Goal: Transaction & Acquisition: Purchase product/service

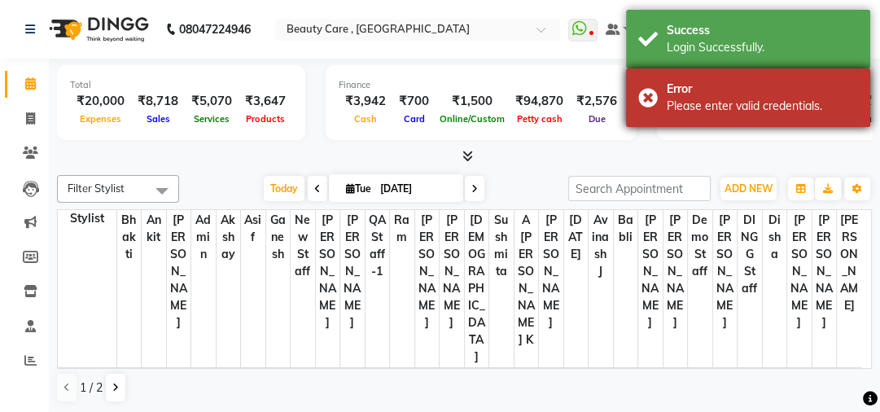
click at [683, 74] on div "Error Please enter valid credentials." at bounding box center [748, 97] width 244 height 59
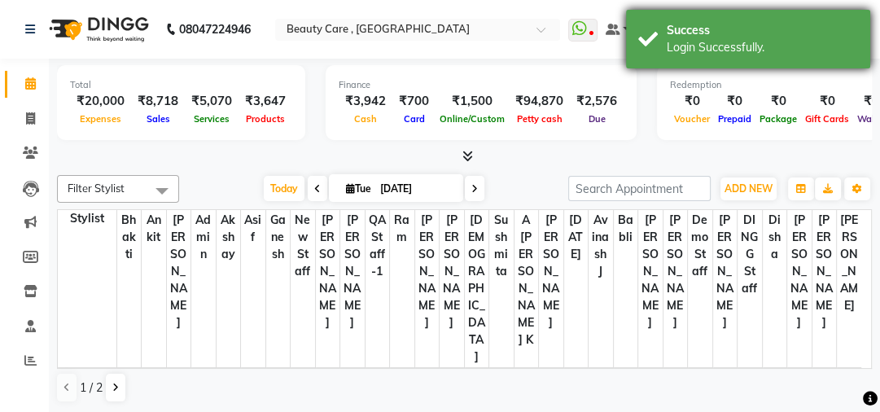
click at [687, 43] on div "Login Successfully." at bounding box center [761, 47] width 191 height 17
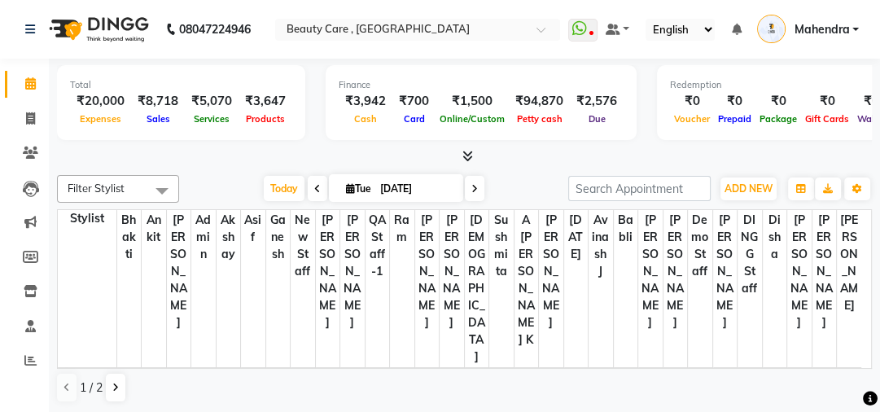
click at [91, 182] on span "Filter Stylist" at bounding box center [96, 187] width 57 height 13
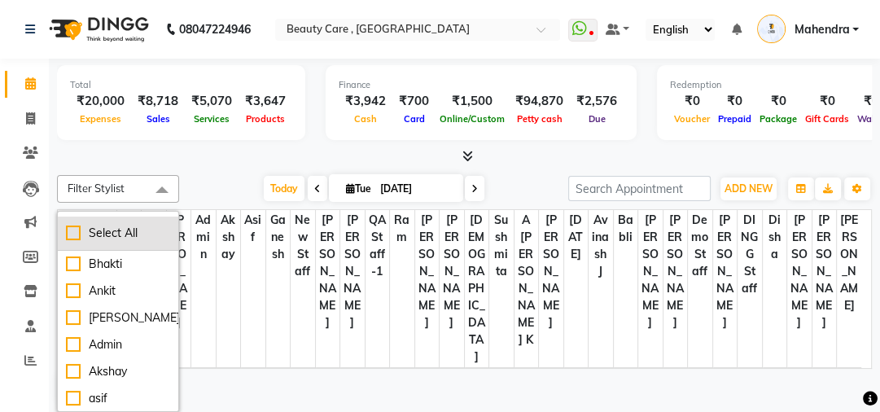
click at [76, 229] on div "Select All" at bounding box center [118, 233] width 104 height 17
checkbox input "true"
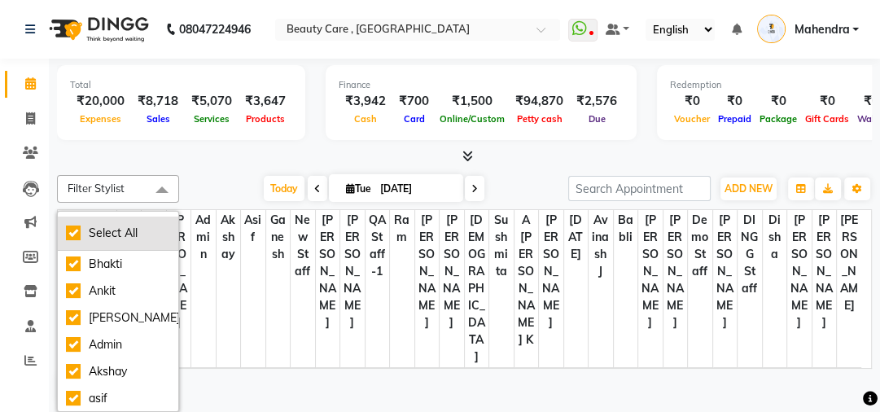
checkbox input "true"
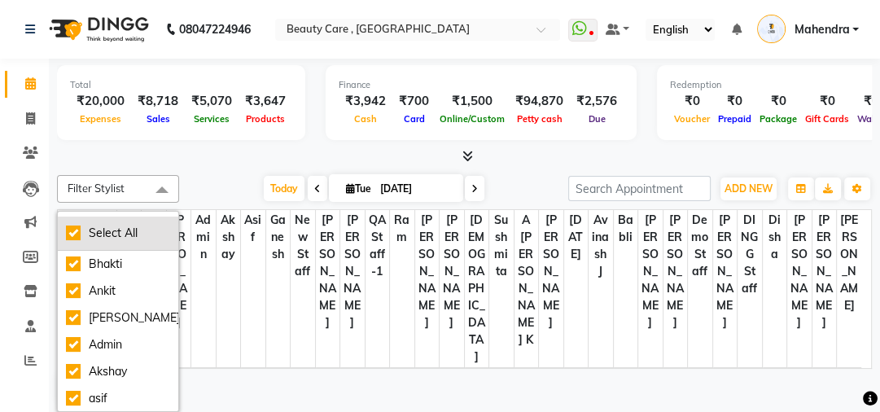
checkbox input "true"
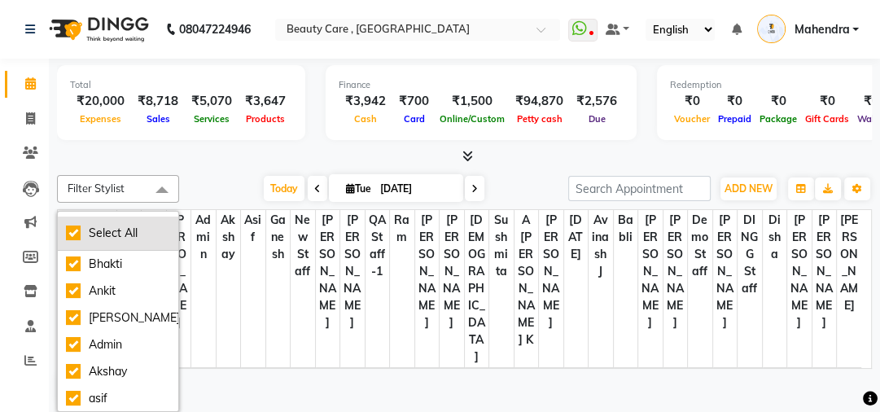
checkbox input "true"
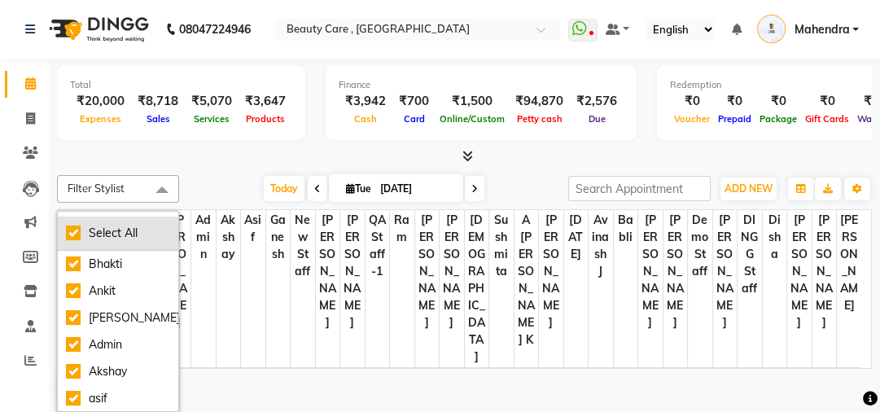
checkbox input "true"
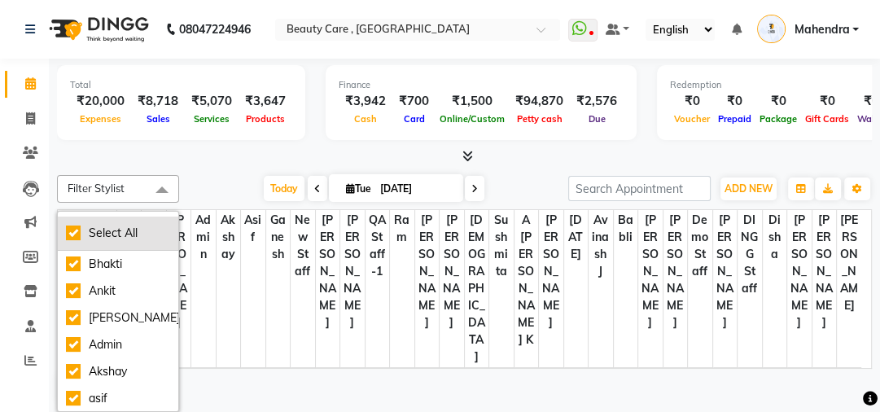
checkbox input "true"
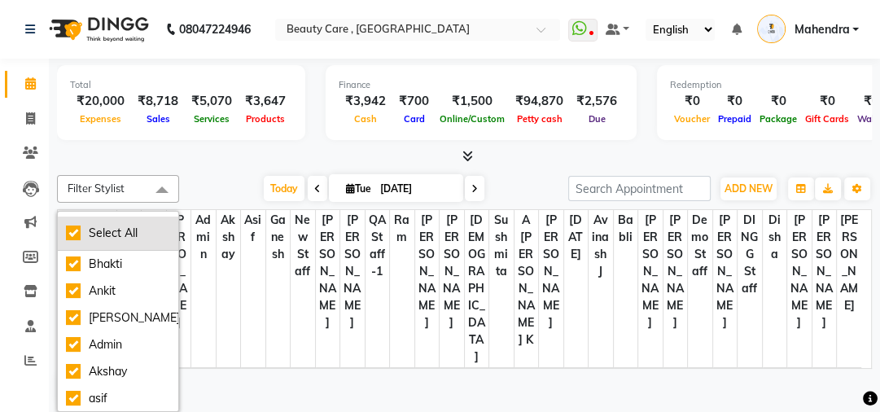
checkbox input "true"
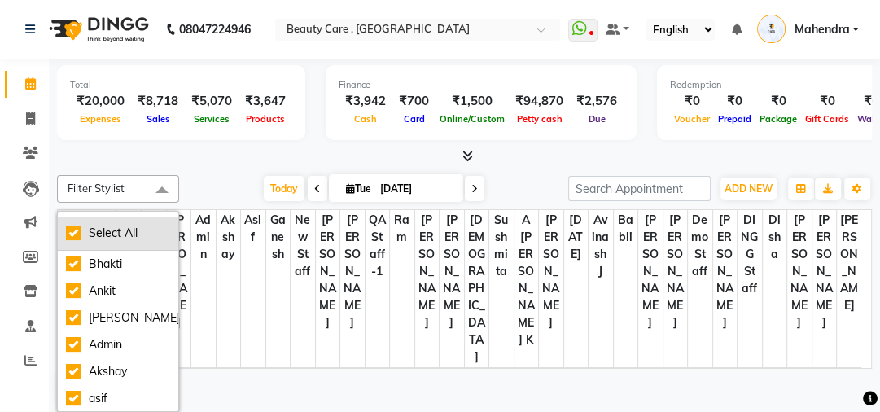
checkbox input "true"
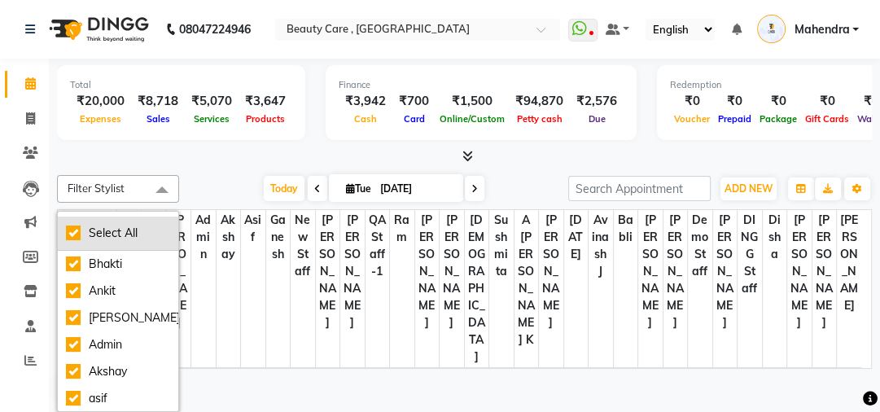
checkbox input "true"
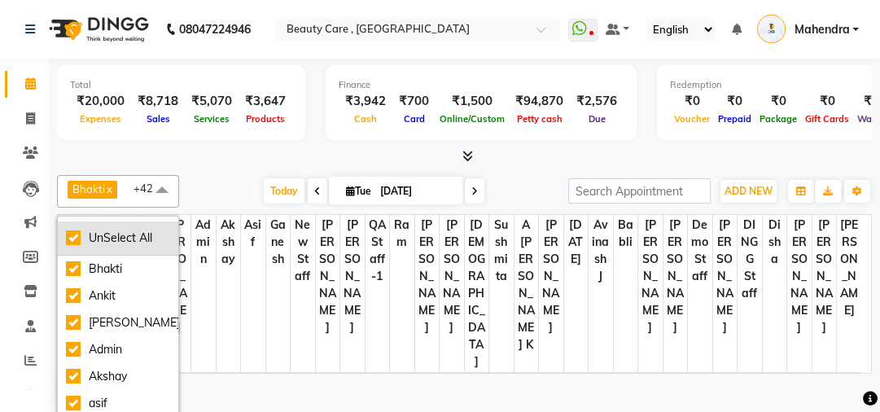
click at [76, 229] on div "UnSelect All" at bounding box center [118, 237] width 104 height 17
checkbox input "false"
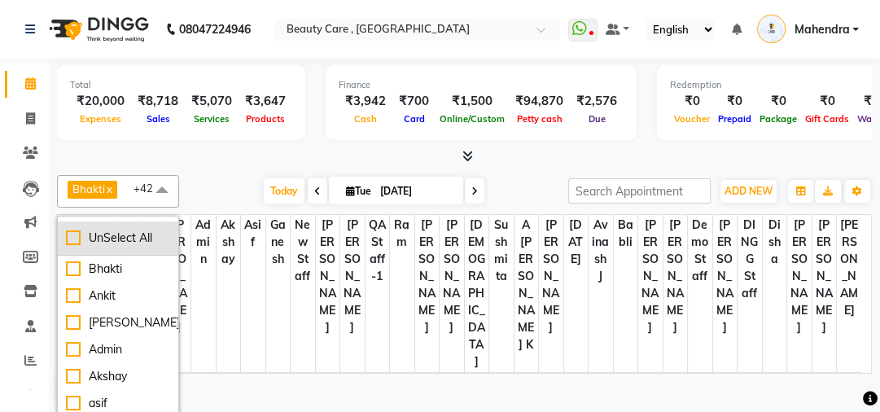
checkbox input "false"
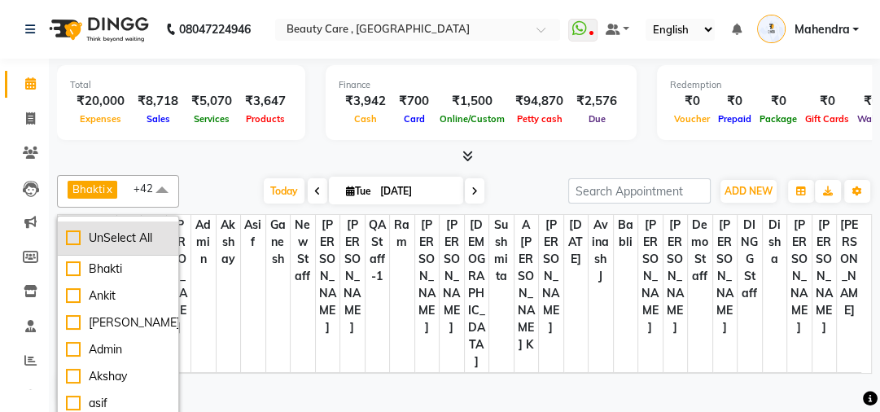
checkbox input "false"
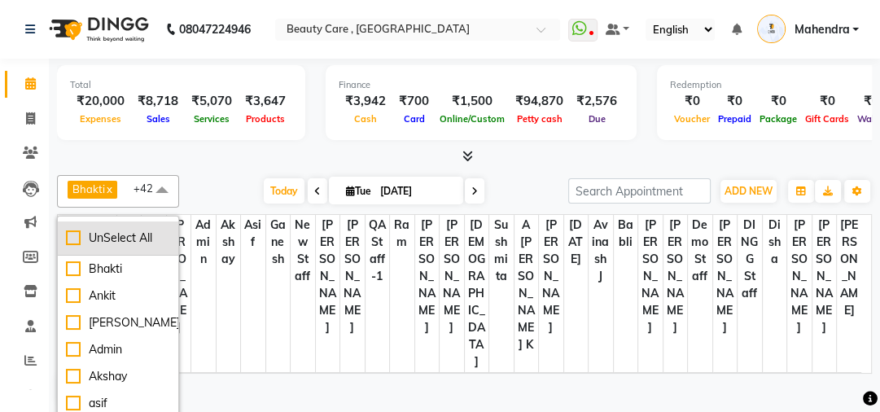
checkbox input "false"
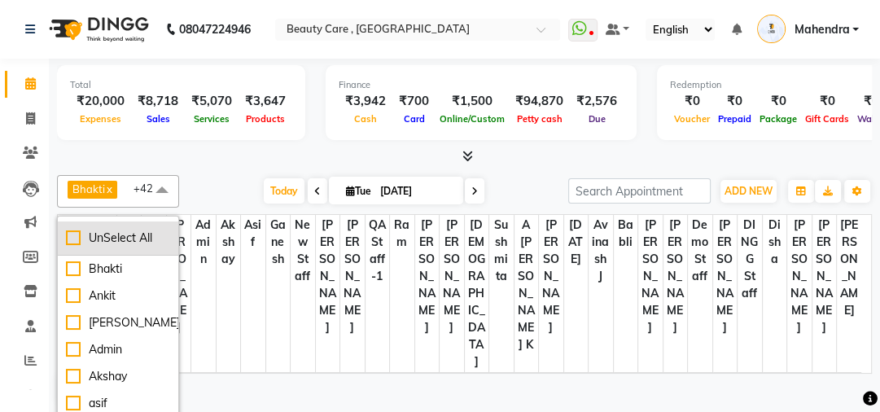
checkbox input "false"
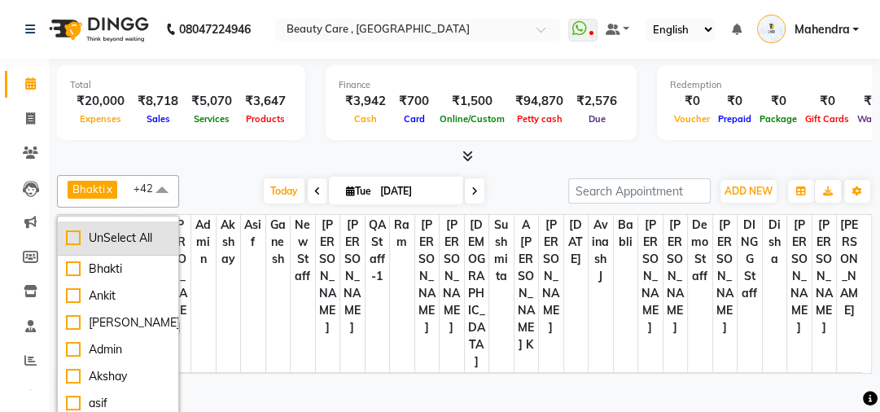
checkbox input "false"
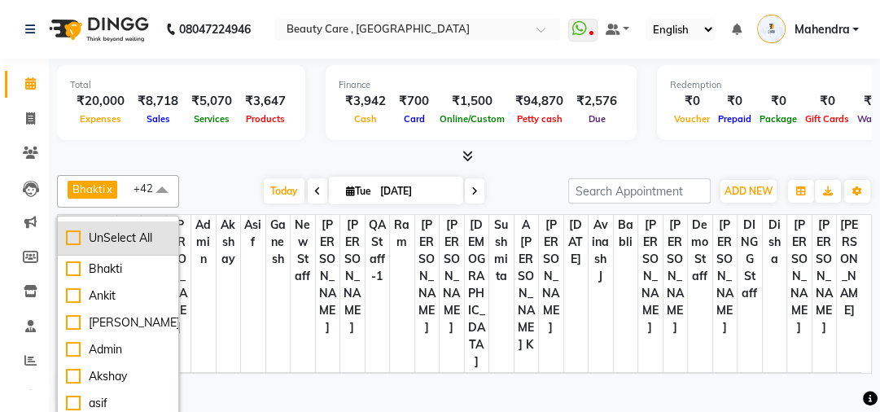
checkbox input "false"
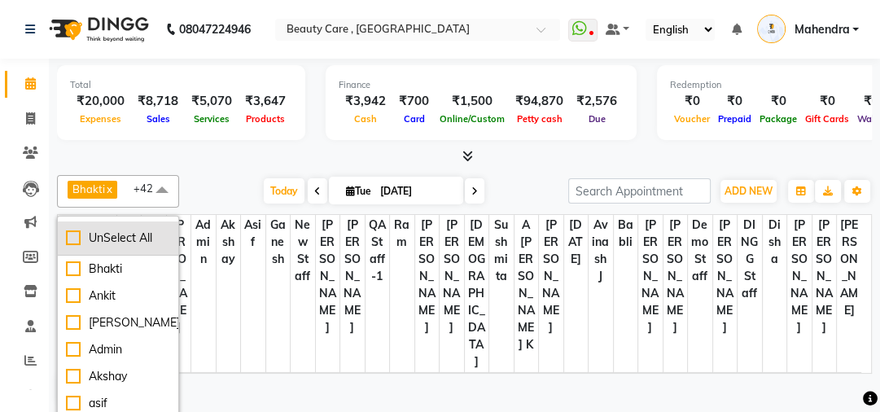
checkbox input "false"
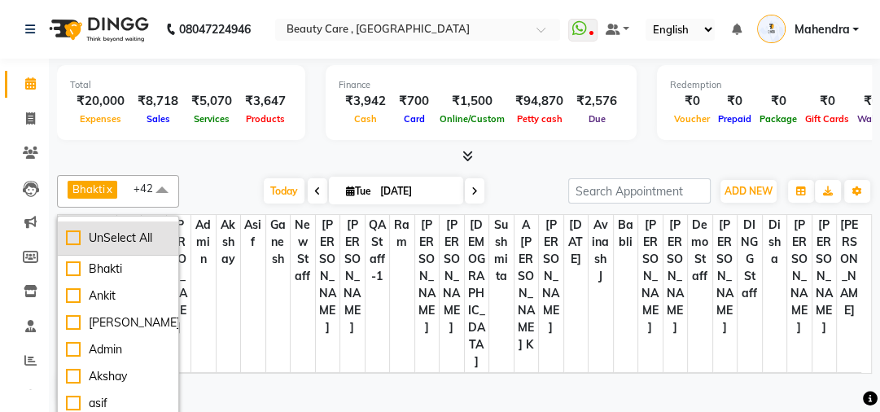
checkbox input "false"
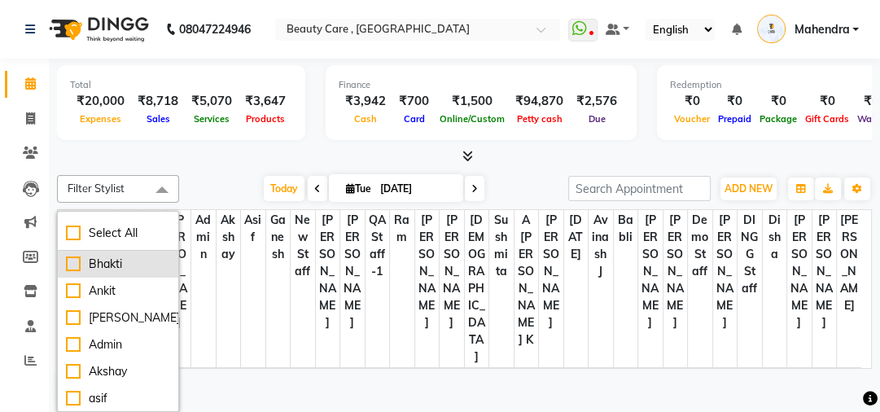
click at [71, 263] on div "Bhakti" at bounding box center [118, 264] width 104 height 17
checkbox input "true"
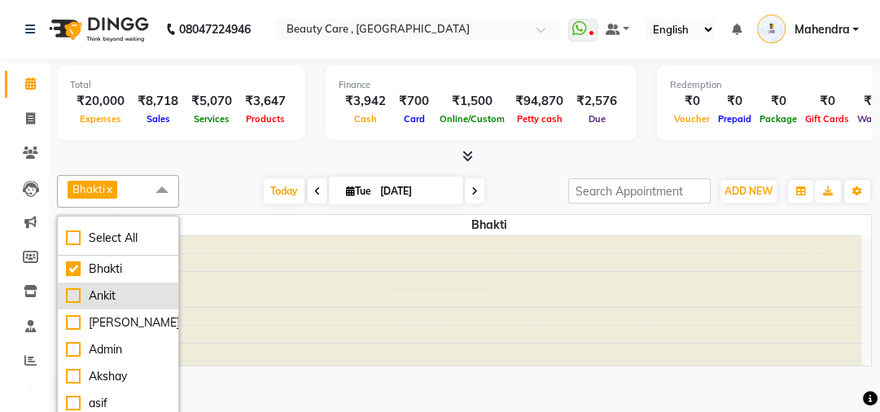
click at [72, 291] on div "Ankit" at bounding box center [118, 295] width 104 height 17
checkbox input "true"
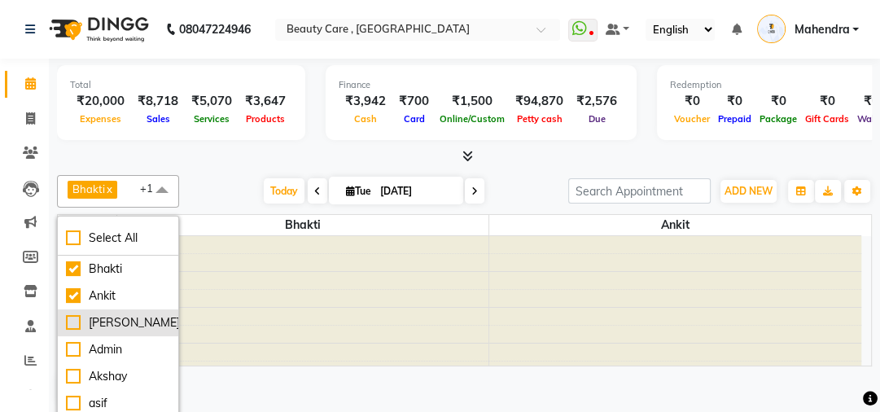
click at [72, 328] on div "[PERSON_NAME]" at bounding box center [118, 322] width 104 height 17
checkbox input "true"
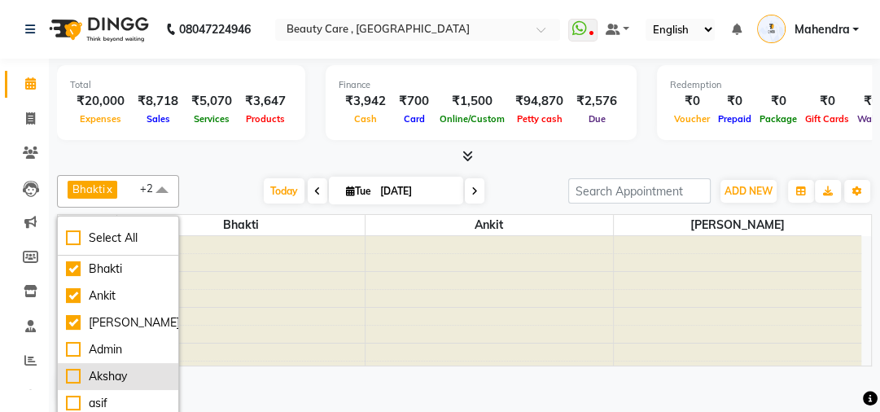
click at [78, 374] on div "Akshay" at bounding box center [118, 376] width 104 height 17
checkbox input "true"
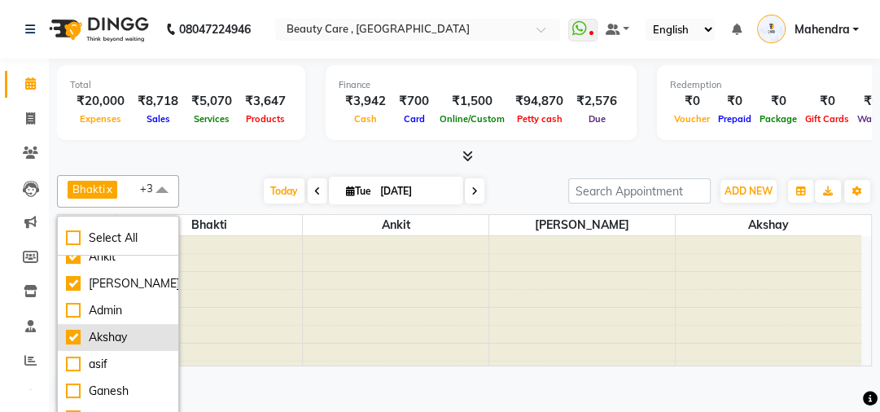
scroll to position [39, 0]
click at [72, 364] on div "asif" at bounding box center [118, 364] width 104 height 17
checkbox input "true"
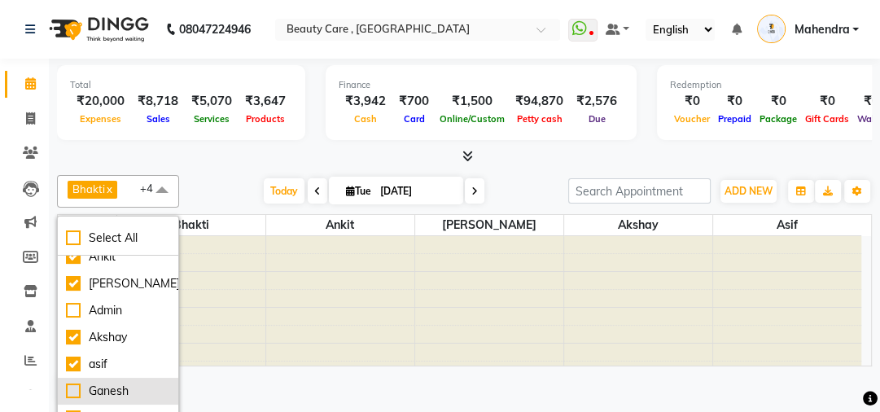
click at [74, 383] on div "Ganesh" at bounding box center [118, 390] width 104 height 17
checkbox input "true"
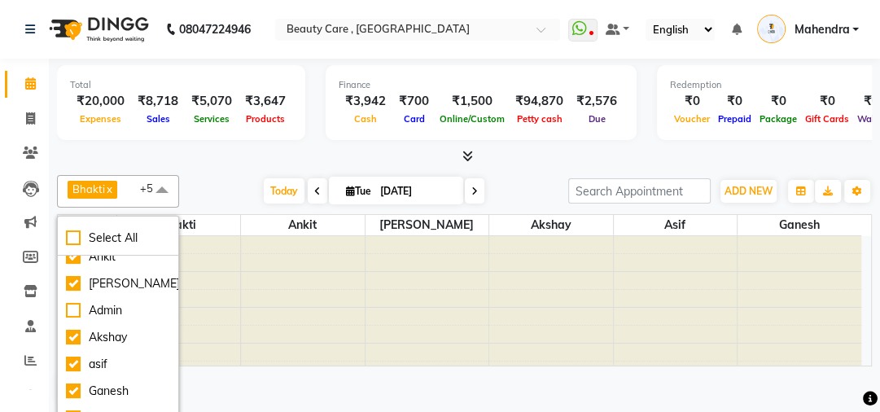
click at [277, 157] on div at bounding box center [464, 156] width 815 height 17
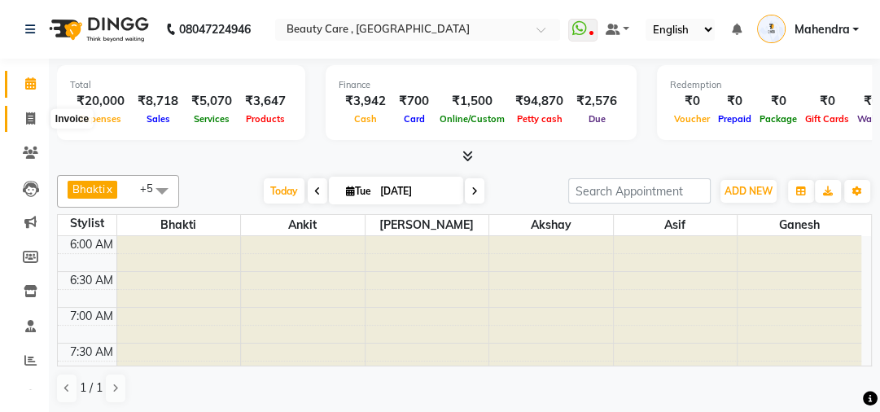
click at [28, 120] on icon at bounding box center [30, 118] width 9 height 12
select select "service"
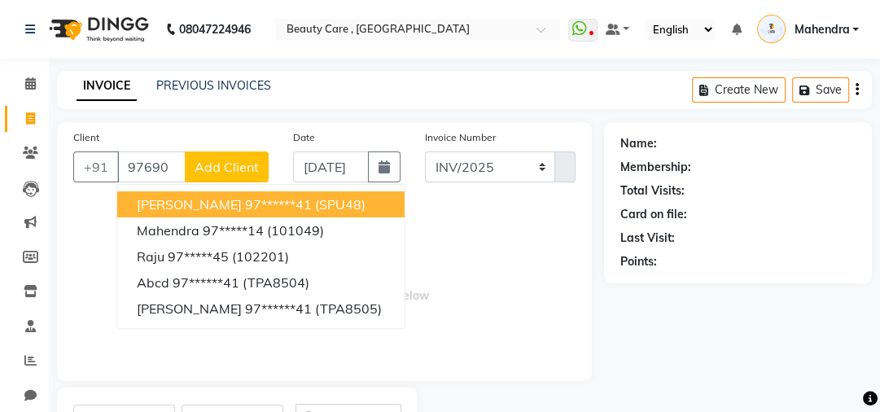
click at [196, 199] on span "[PERSON_NAME]" at bounding box center [189, 204] width 105 height 16
type input "97******41"
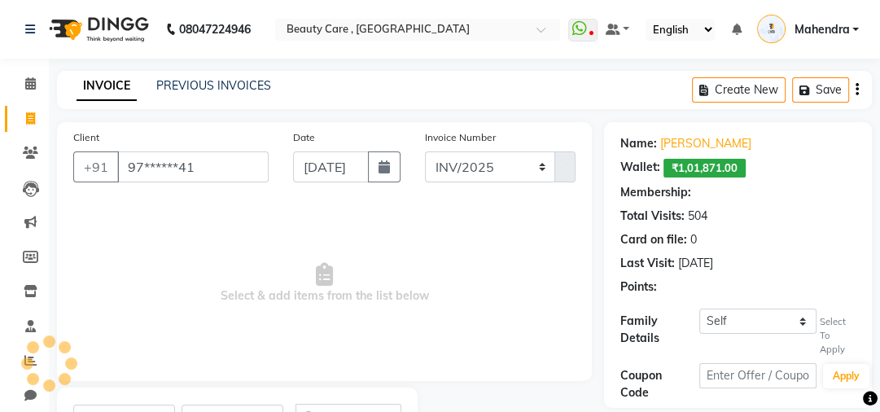
select select "4: Object"
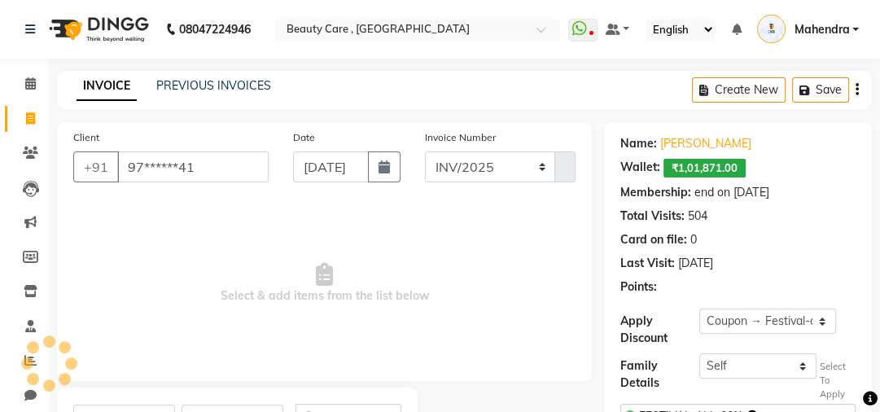
scroll to position [146, 0]
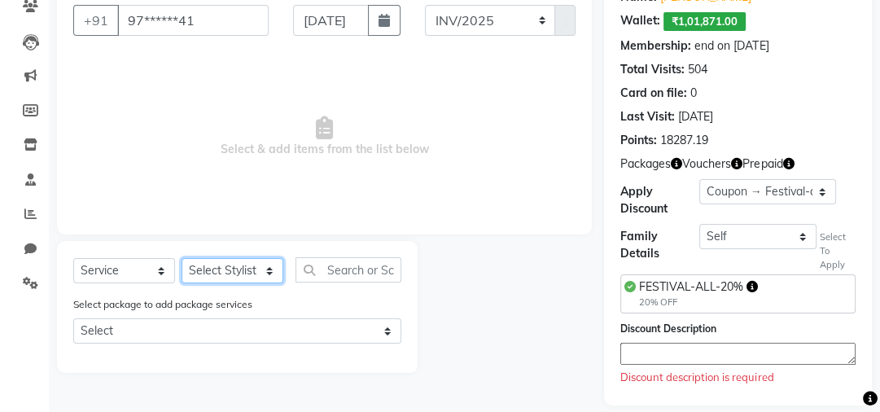
click at [196, 270] on select "Select Stylist Admin A [PERSON_NAME] K Akshay Ankit [PERSON_NAME] April [PERSON…" at bounding box center [232, 270] width 102 height 25
select select "35489"
click at [181, 259] on select "Select Stylist Admin A [PERSON_NAME] K Akshay Ankit [PERSON_NAME] April [PERSON…" at bounding box center [232, 270] width 102 height 25
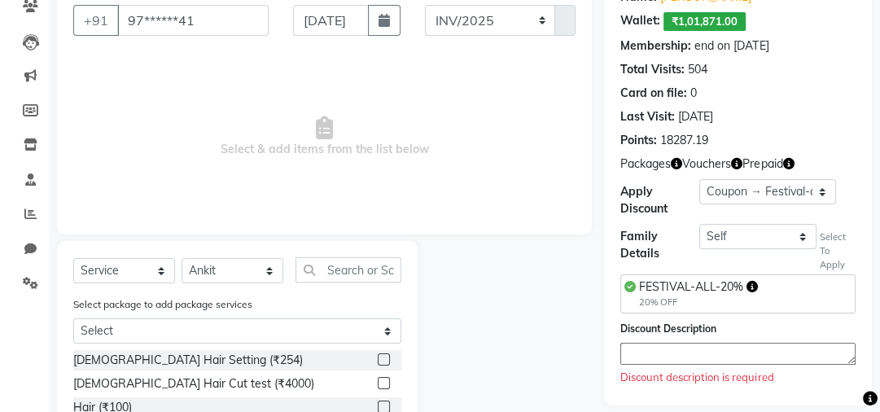
click at [378, 360] on label at bounding box center [384, 359] width 12 height 12
click at [378, 360] on input "checkbox" at bounding box center [383, 360] width 11 height 11
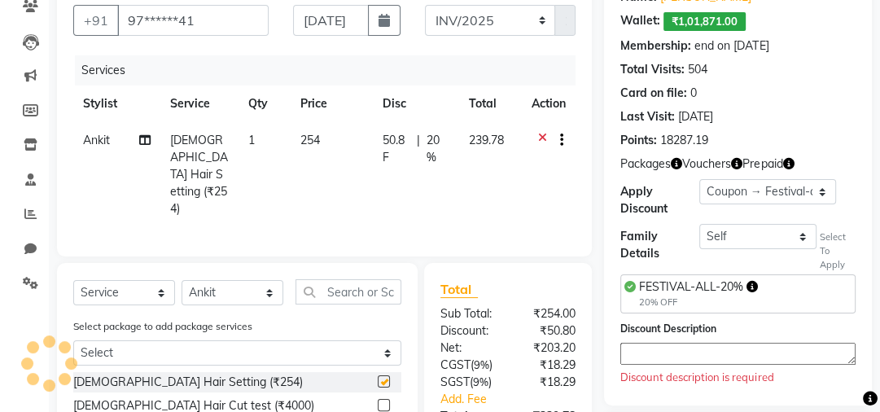
checkbox input "false"
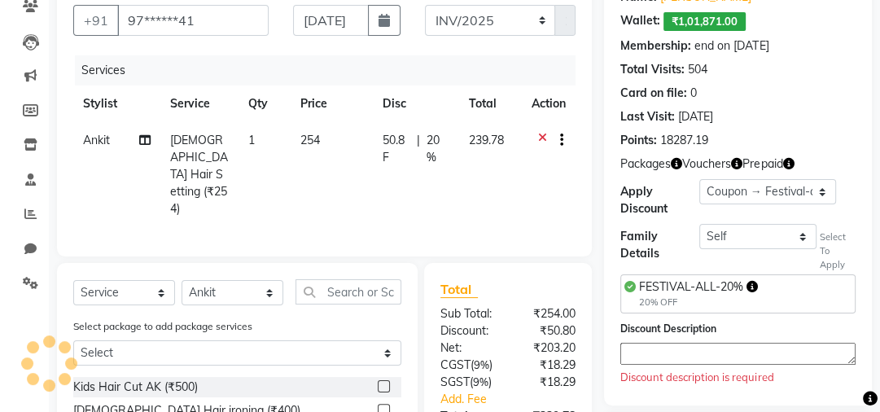
scroll to position [98, 0]
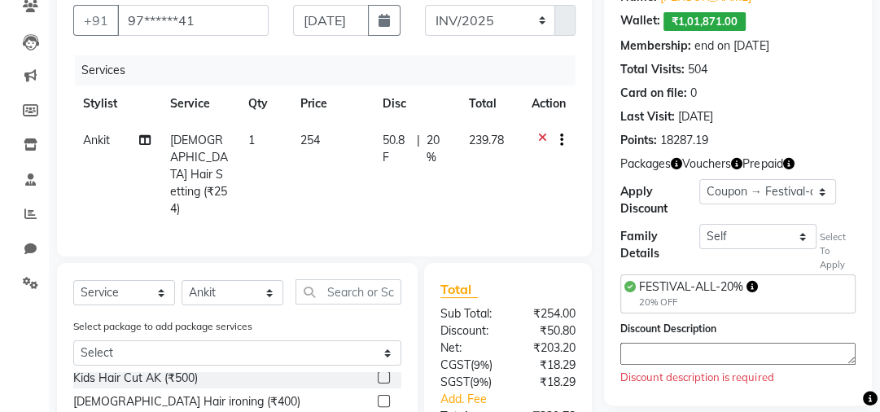
click at [378, 395] on label at bounding box center [384, 401] width 12 height 12
click at [378, 396] on input "checkbox" at bounding box center [383, 401] width 11 height 11
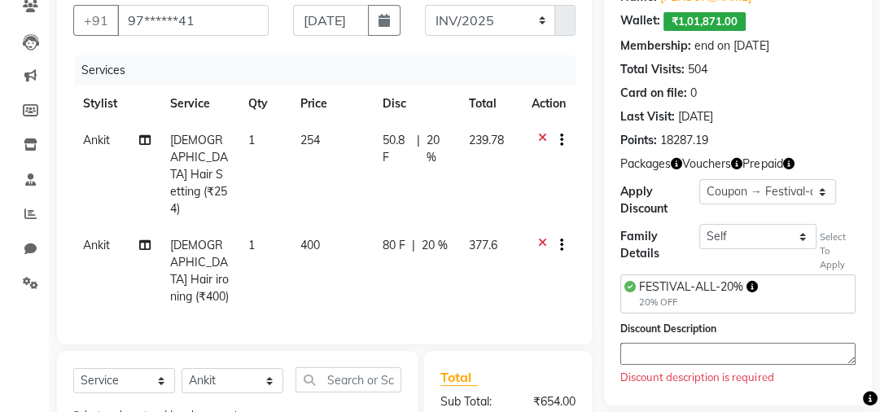
checkbox input "false"
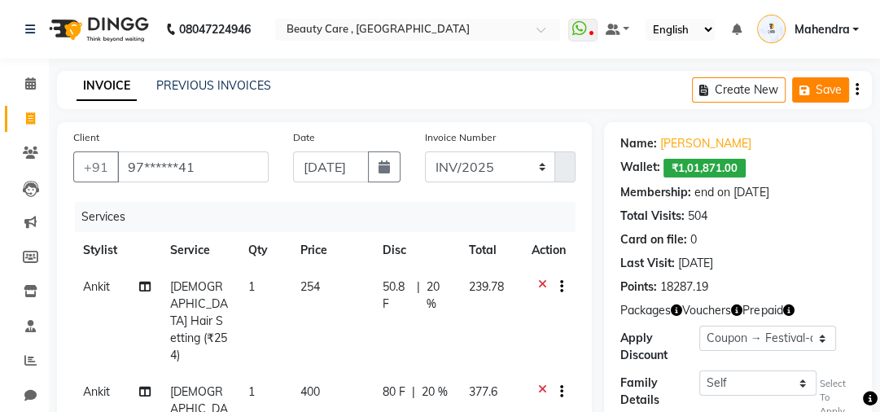
click at [823, 96] on button "Save" at bounding box center [820, 89] width 57 height 25
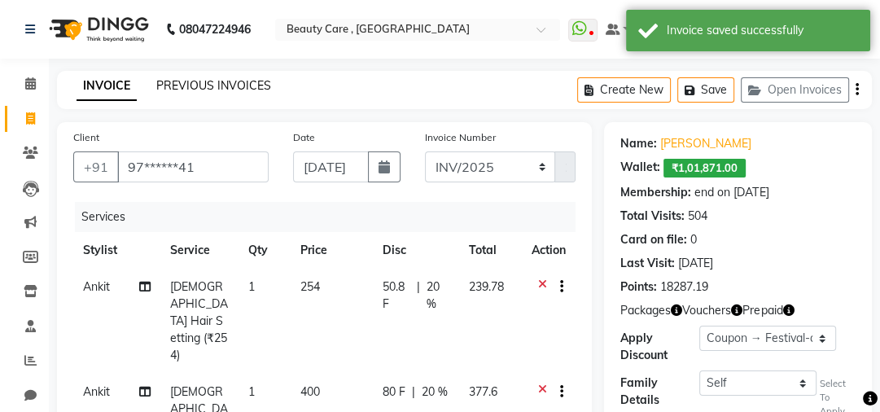
click at [182, 88] on link "PREVIOUS INVOICES" at bounding box center [213, 85] width 115 height 15
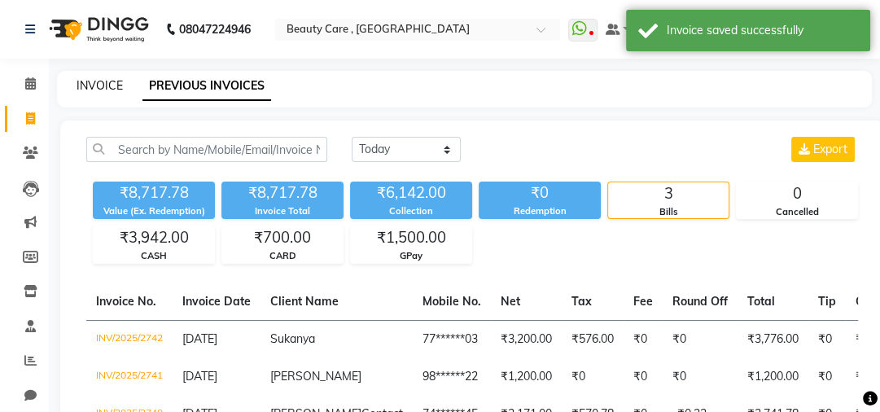
click at [112, 91] on link "INVOICE" at bounding box center [99, 85] width 46 height 15
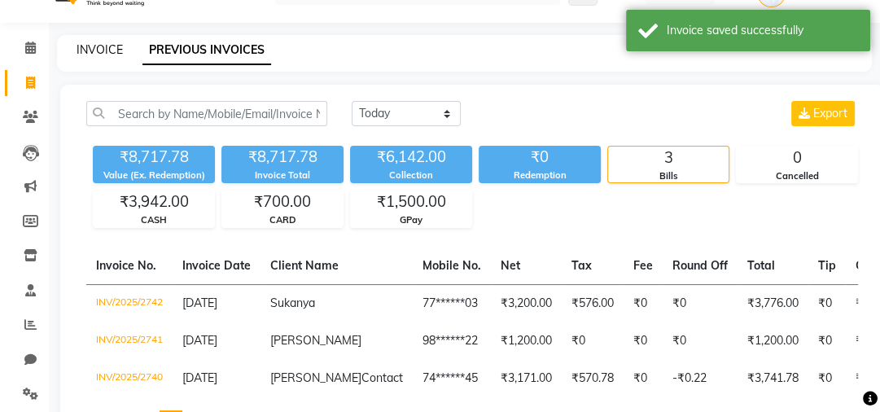
select select "service"
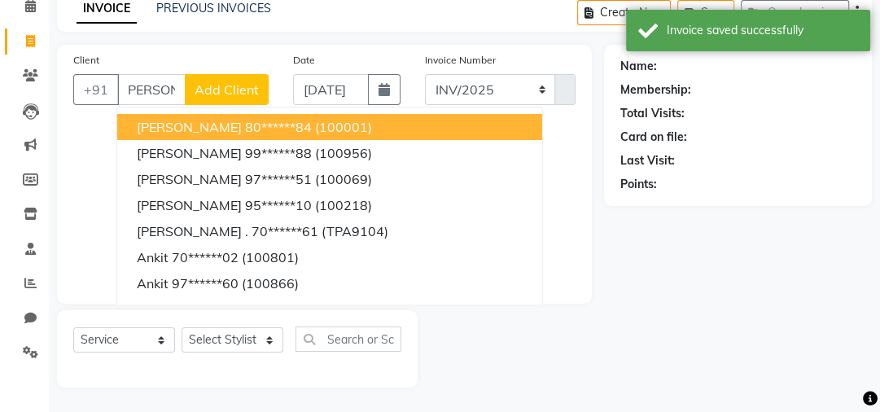
scroll to position [0, 7]
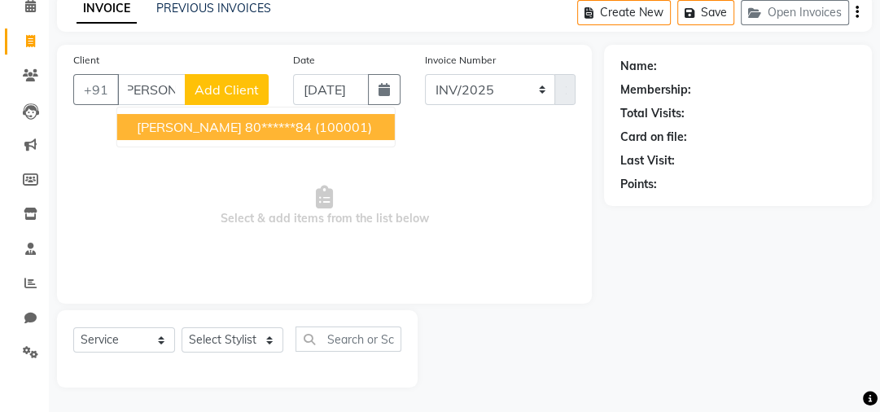
click at [245, 133] on ngb-highlight "80******84" at bounding box center [278, 127] width 67 height 16
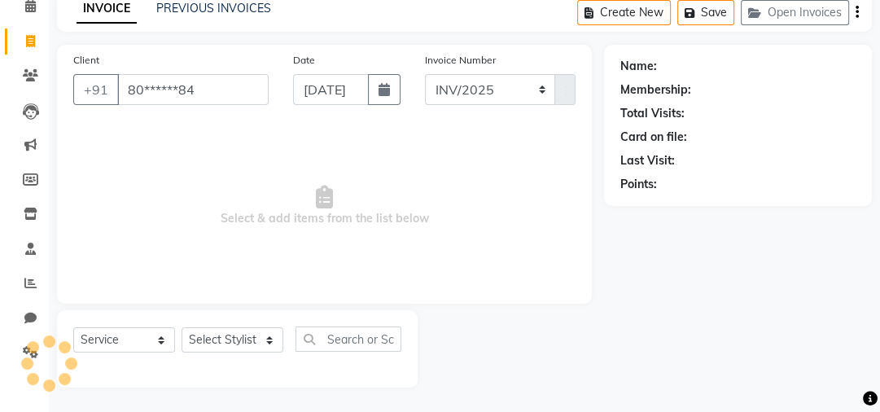
scroll to position [0, 0]
type input "80******84"
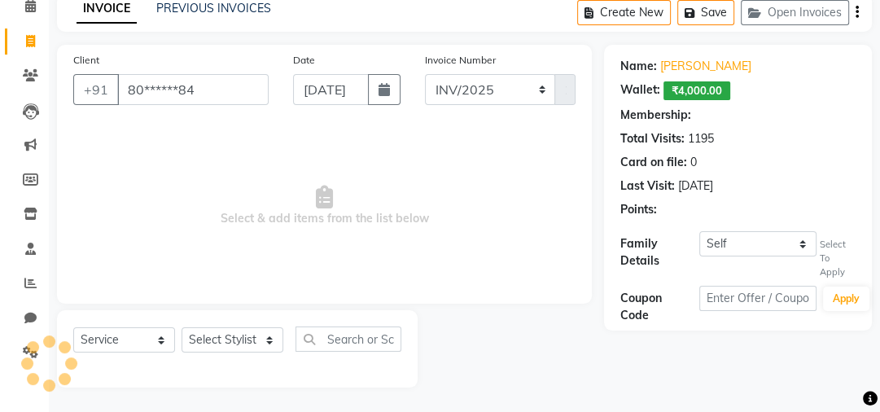
select select "3: Object"
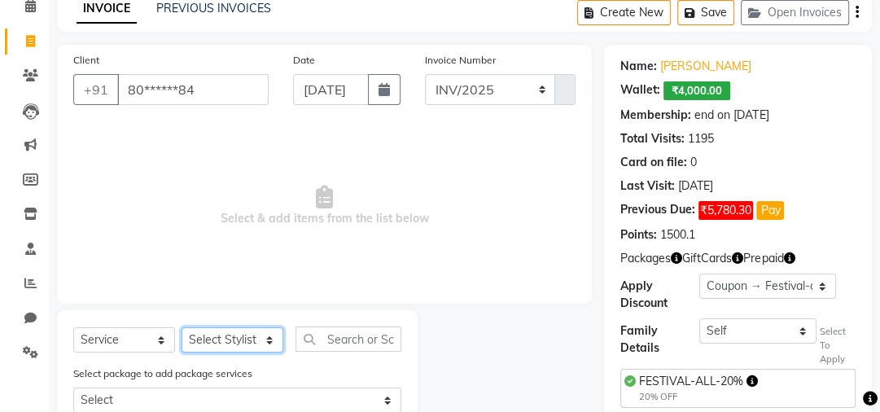
click at [209, 339] on select "Select Stylist Admin A [PERSON_NAME] K Akshay Ankit [PERSON_NAME] April [PERSON…" at bounding box center [232, 339] width 102 height 25
click at [181, 328] on select "Select Stylist Admin A [PERSON_NAME] K Akshay Ankit [PERSON_NAME] April [PERSON…" at bounding box center [232, 339] width 102 height 25
click at [225, 190] on span "Select & add items from the list below" at bounding box center [324, 206] width 502 height 163
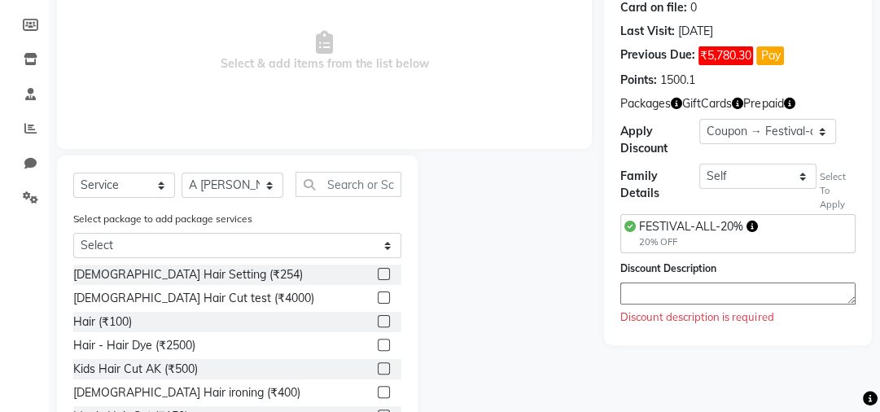
scroll to position [233, 0]
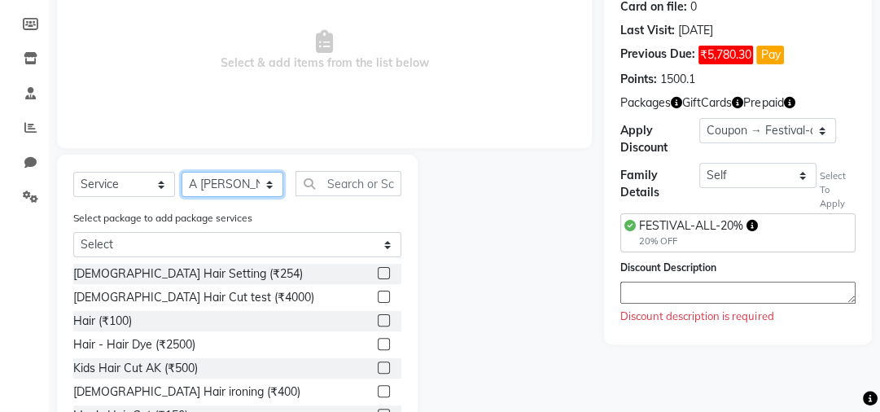
click at [221, 188] on select "Select Stylist Admin A [PERSON_NAME] K Akshay Ankit [PERSON_NAME] April [PERSON…" at bounding box center [232, 184] width 102 height 25
select select "60558"
click at [181, 173] on select "Select Stylist Admin A [PERSON_NAME] K Akshay Ankit [PERSON_NAME] April [PERSON…" at bounding box center [232, 184] width 102 height 25
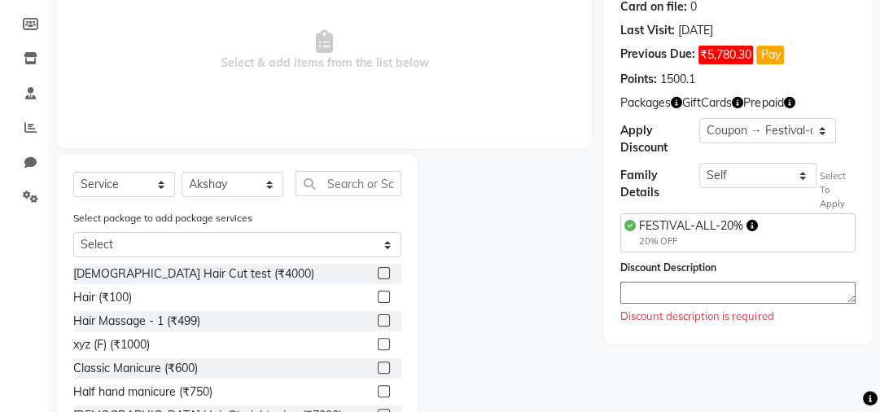
click at [378, 273] on label at bounding box center [384, 273] width 12 height 12
click at [378, 273] on input "checkbox" at bounding box center [383, 274] width 11 height 11
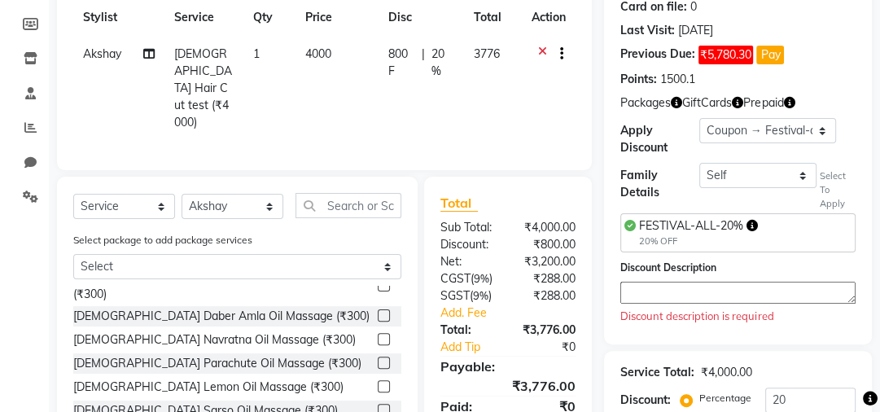
checkbox input "false"
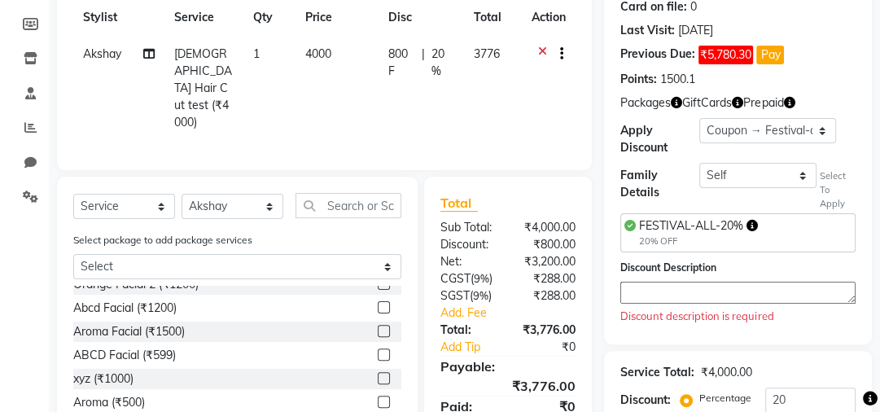
scroll to position [827, 0]
click at [378, 349] on div at bounding box center [383, 357] width 11 height 17
click at [378, 349] on label at bounding box center [384, 355] width 12 height 12
click at [378, 351] on input "checkbox" at bounding box center [383, 356] width 11 height 11
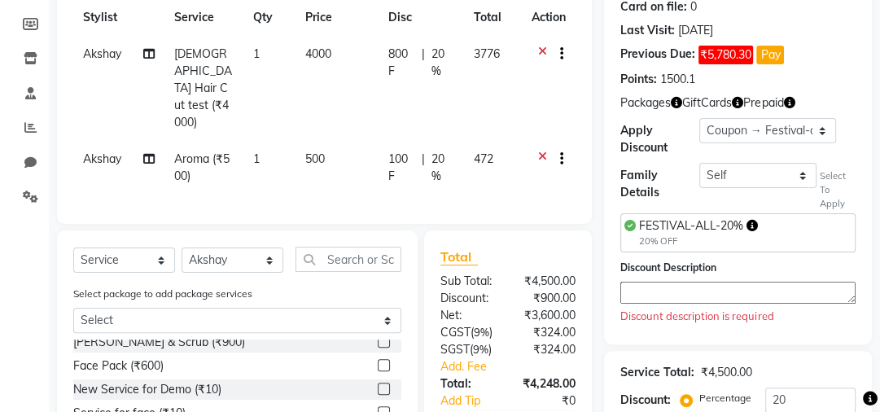
checkbox input "false"
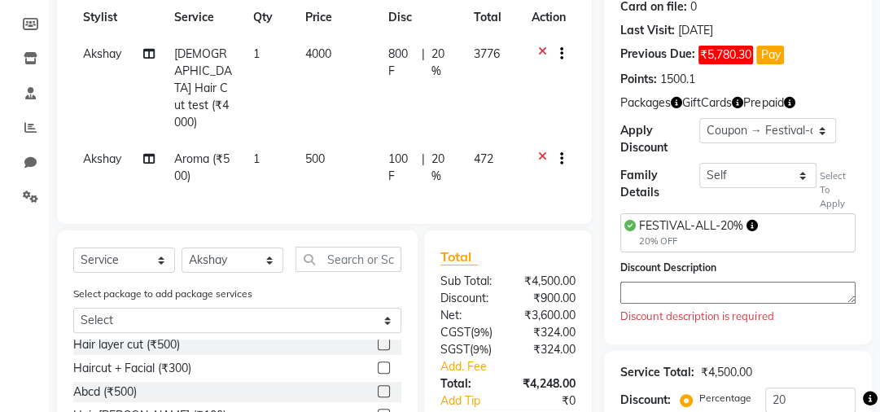
scroll to position [1935, 0]
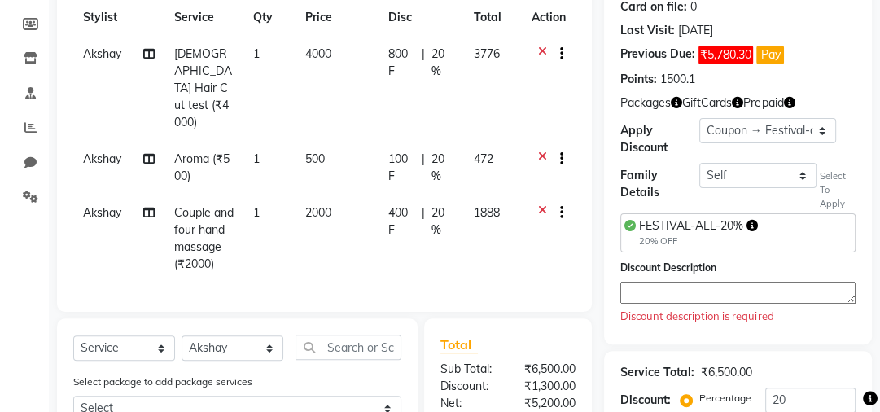
checkbox input "false"
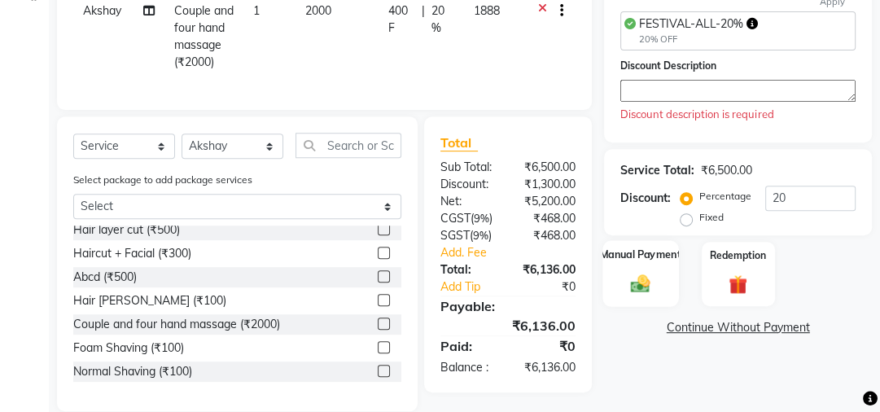
click at [643, 256] on label "Manual Payment" at bounding box center [640, 254] width 81 height 15
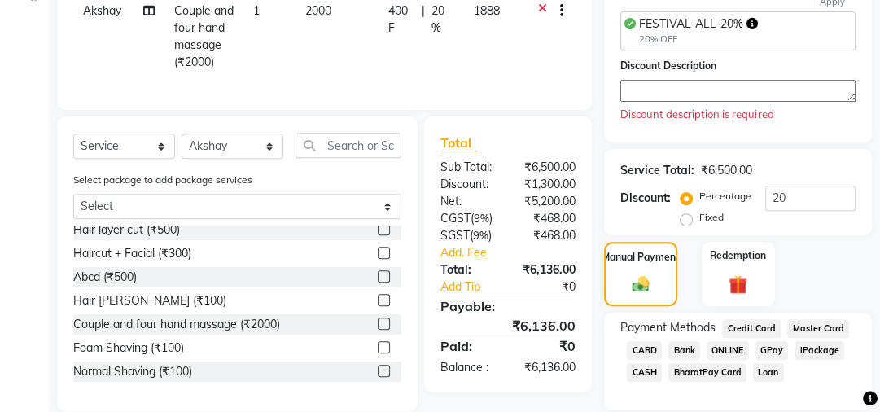
click at [728, 347] on span "ONLINE" at bounding box center [727, 350] width 42 height 19
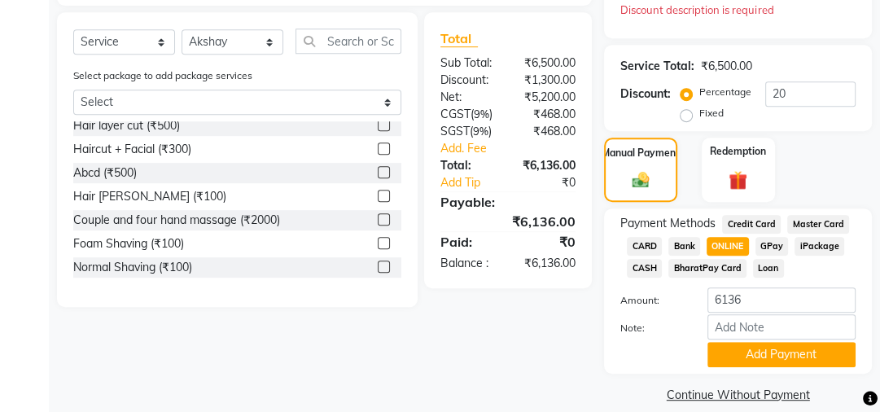
scroll to position [540, 0]
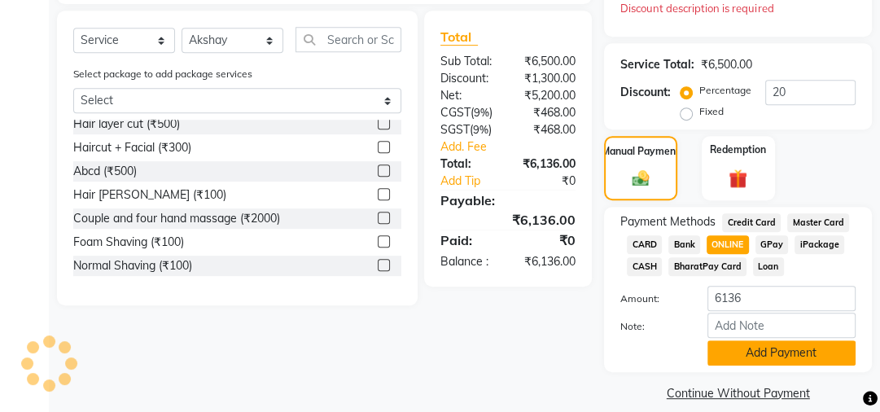
click at [731, 349] on button "Add Payment" at bounding box center [781, 352] width 148 height 25
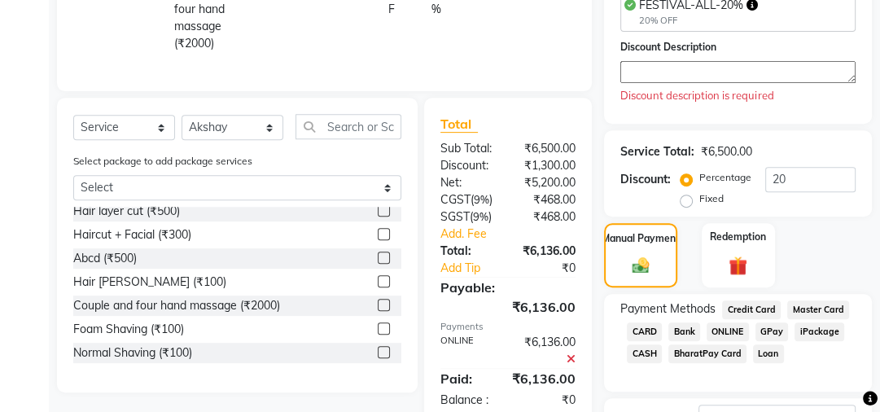
scroll to position [452, 0]
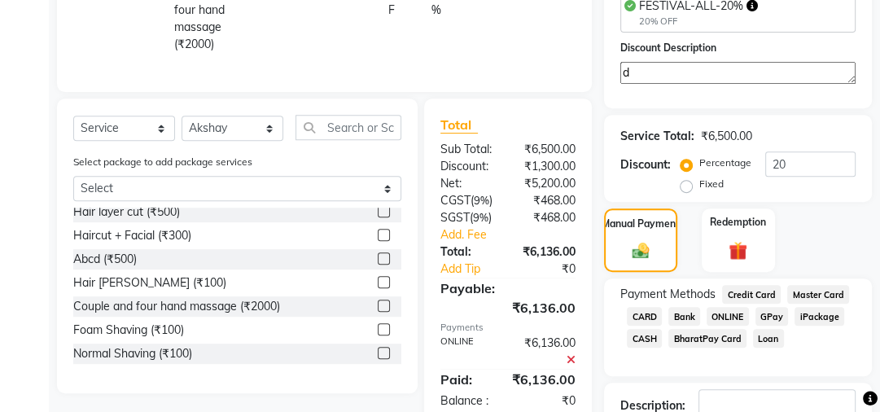
click at [699, 75] on textarea "d" at bounding box center [737, 73] width 235 height 22
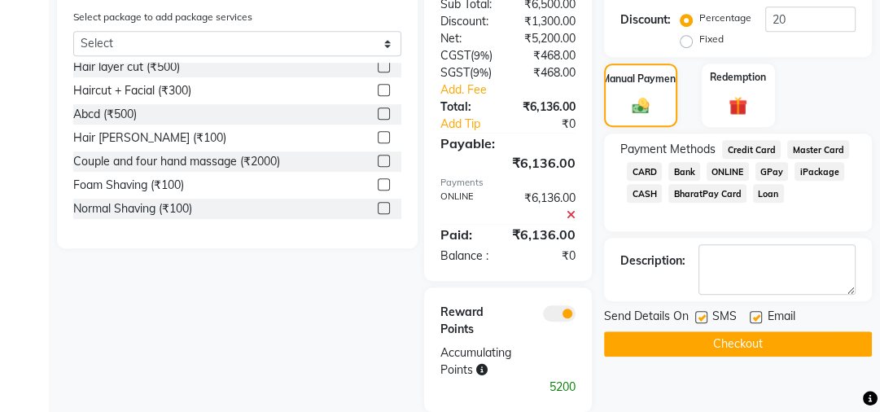
type textarea "d"
click at [732, 346] on button "Checkout" at bounding box center [738, 343] width 268 height 25
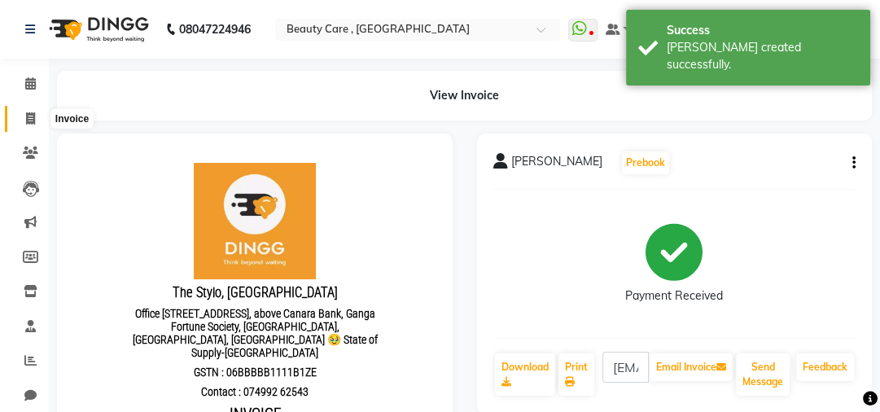
click at [32, 116] on icon at bounding box center [30, 118] width 9 height 12
select select "service"
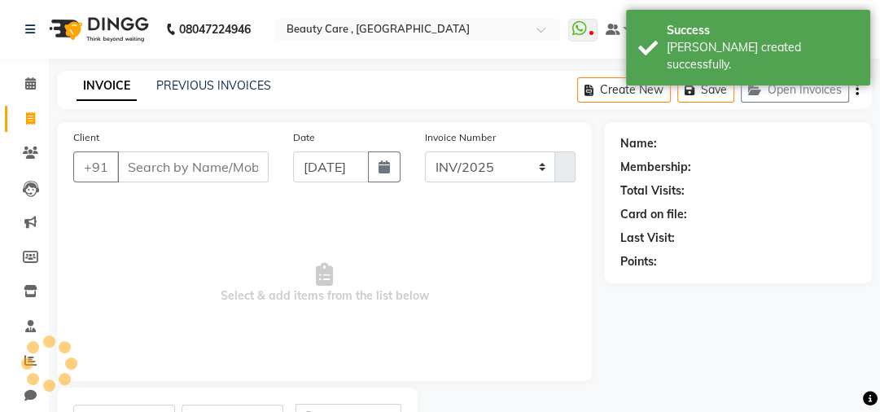
scroll to position [77, 0]
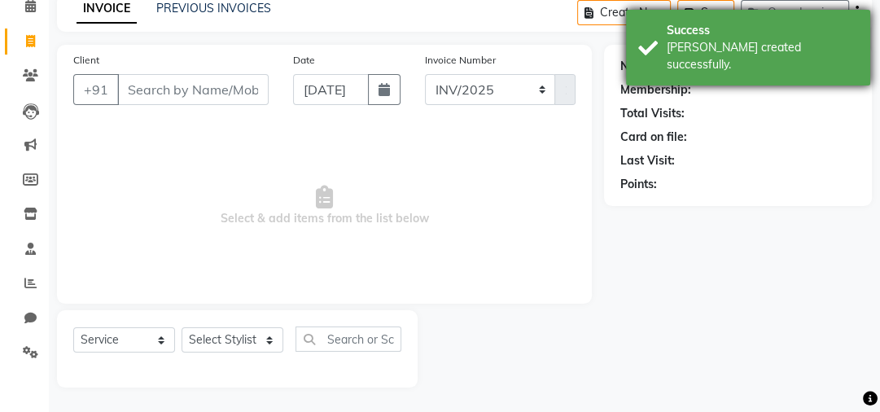
click at [692, 28] on div "Success" at bounding box center [761, 30] width 191 height 17
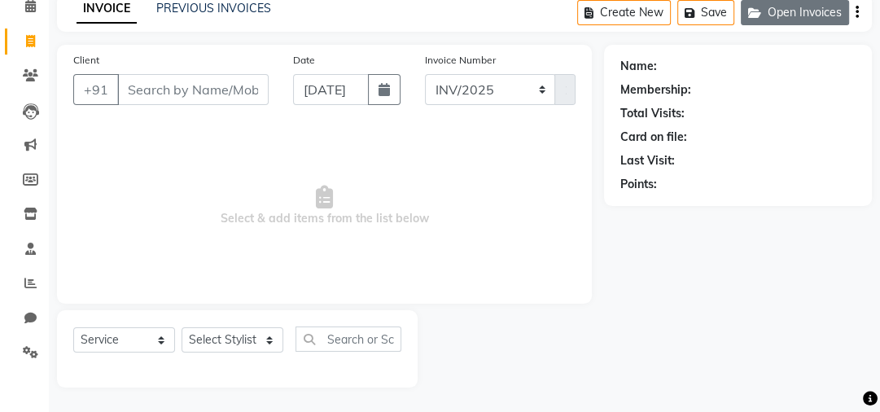
click at [796, 15] on button "Open Invoices" at bounding box center [795, 12] width 108 height 25
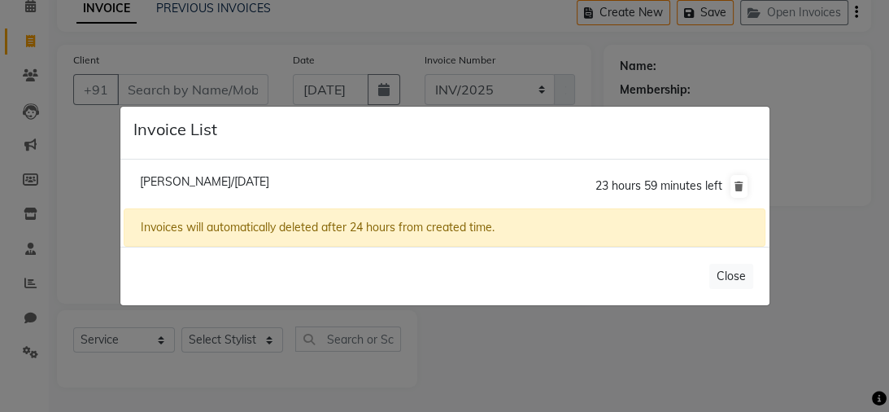
click at [269, 181] on span "[PERSON_NAME]/[DATE]" at bounding box center [204, 181] width 129 height 15
type input "97******41"
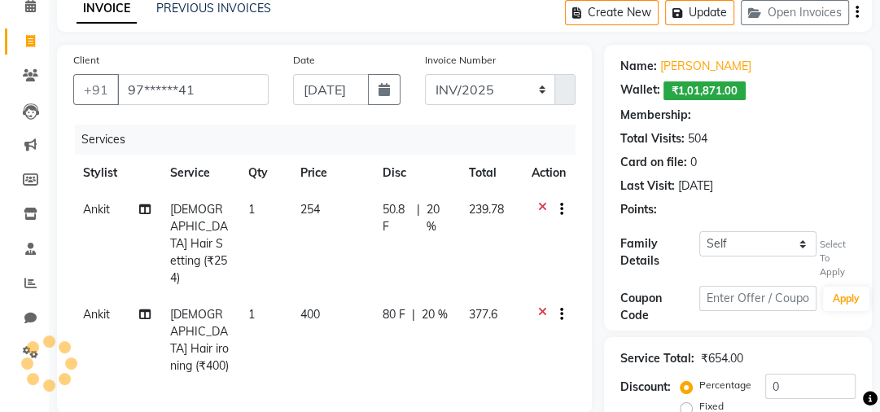
type input "20"
select select "4: Object"
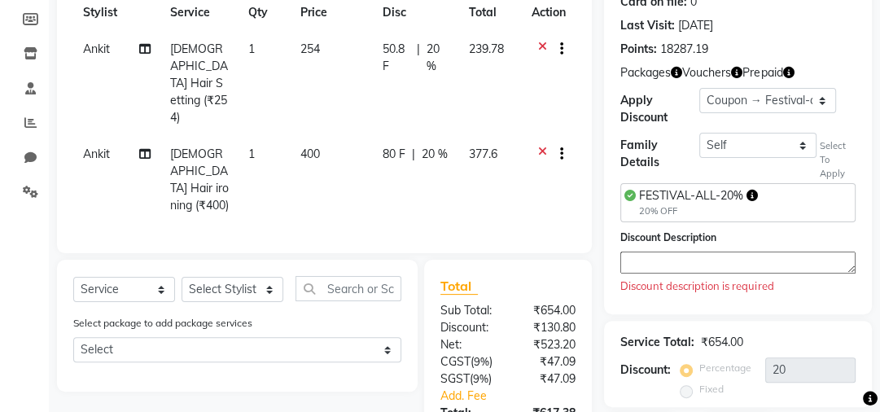
scroll to position [0, 0]
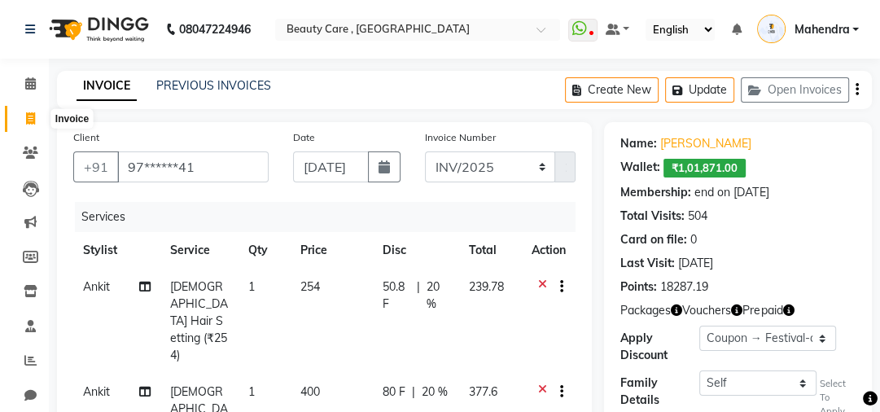
click at [33, 117] on icon at bounding box center [30, 118] width 9 height 12
select select "service"
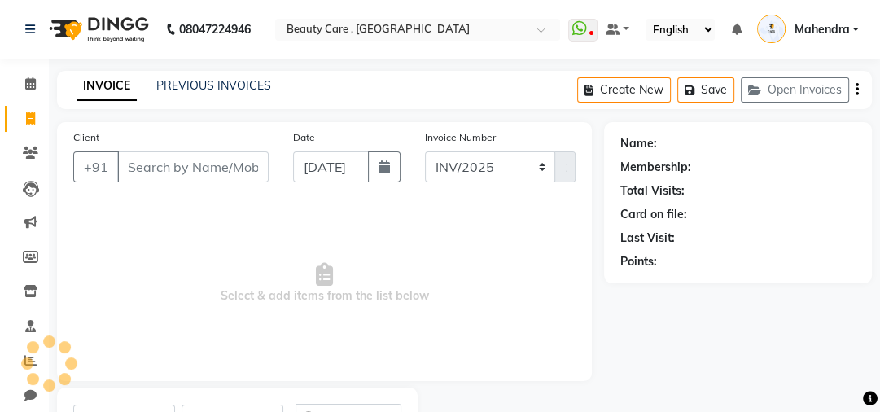
scroll to position [77, 0]
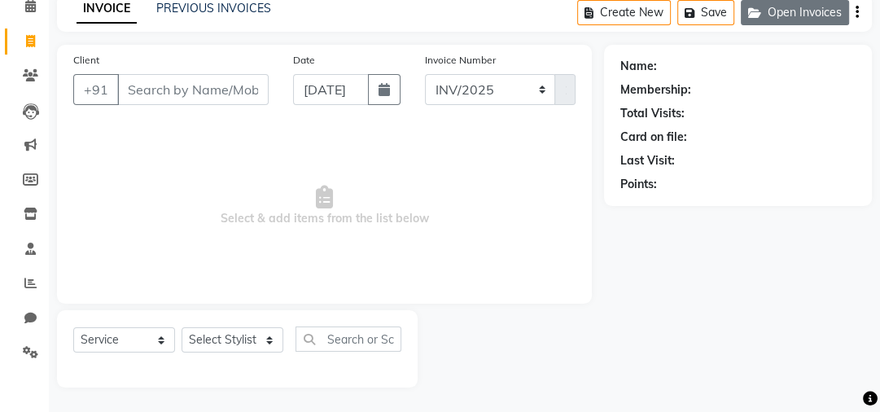
click at [766, 10] on icon "button" at bounding box center [758, 12] width 20 height 11
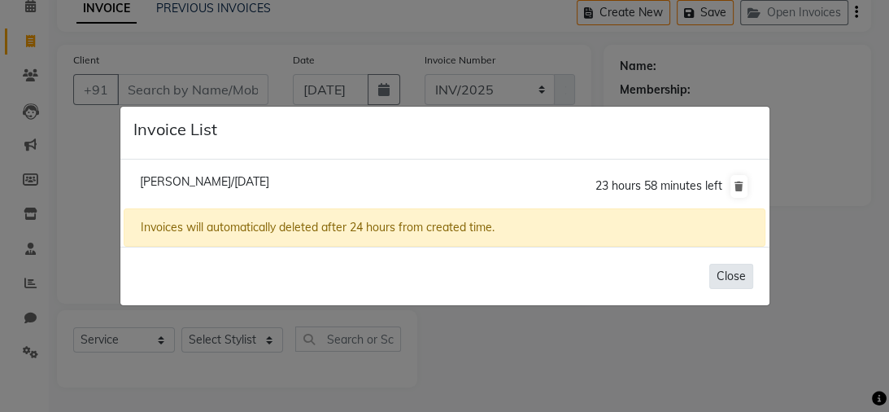
click at [741, 275] on button "Close" at bounding box center [732, 276] width 44 height 25
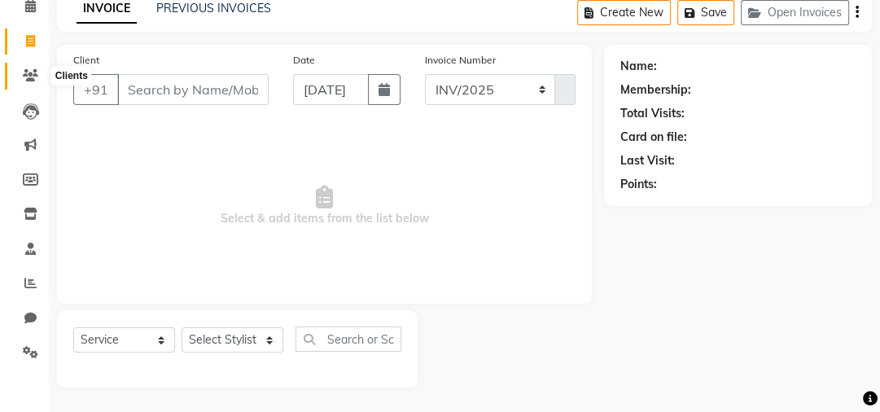
click at [29, 78] on icon at bounding box center [30, 75] width 15 height 12
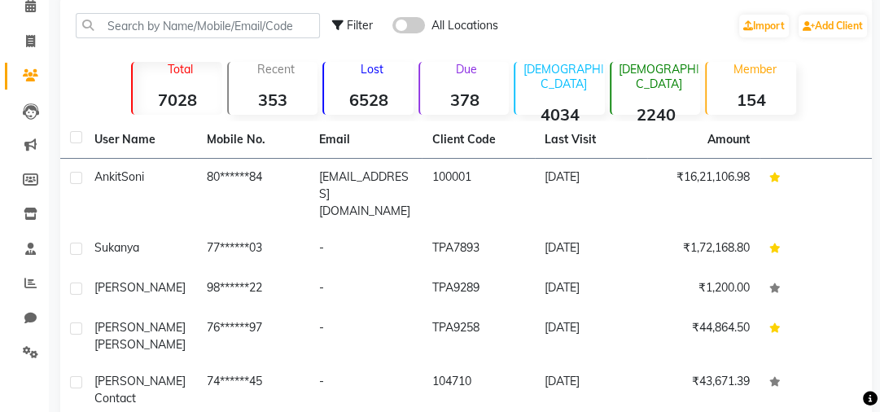
click at [459, 99] on strong "378" at bounding box center [465, 100] width 90 height 20
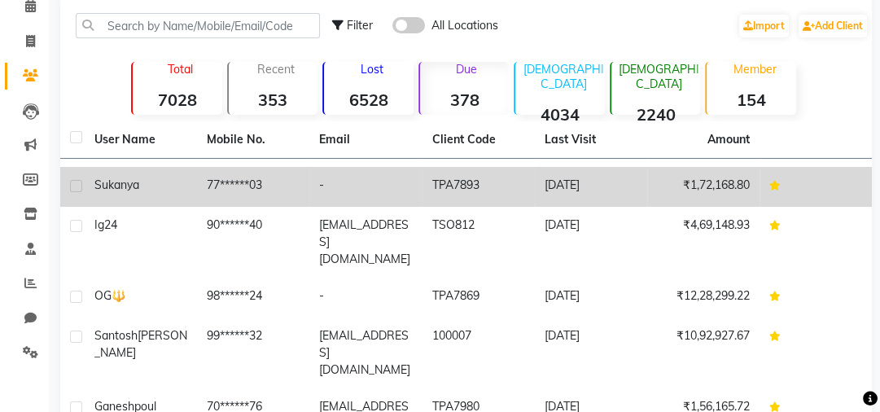
scroll to position [63, 0]
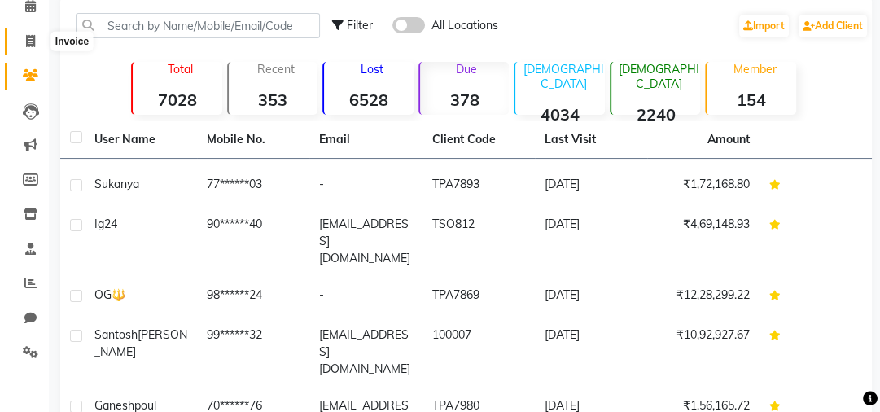
click at [32, 47] on span at bounding box center [30, 42] width 28 height 19
select select "service"
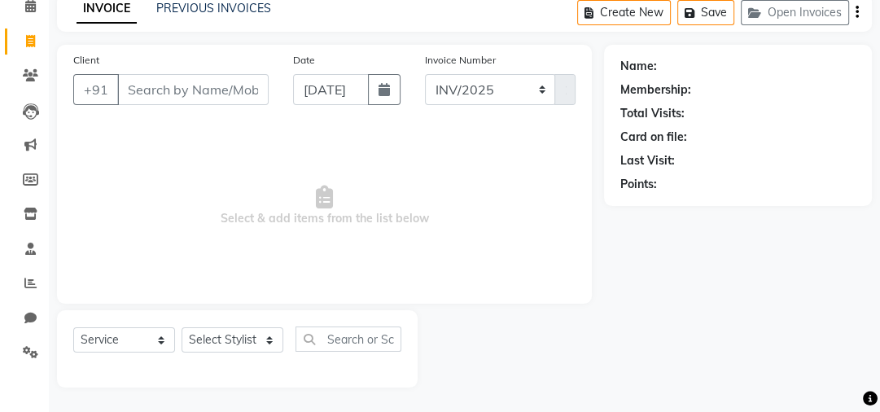
click at [200, 88] on input "Client" at bounding box center [192, 89] width 151 height 31
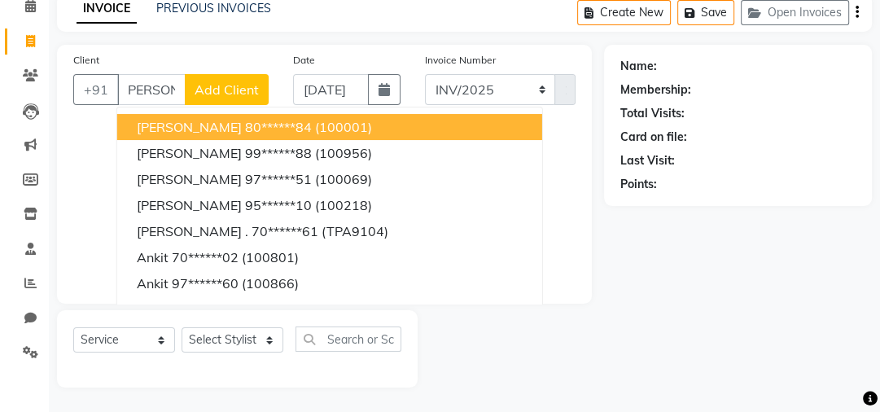
scroll to position [0, 7]
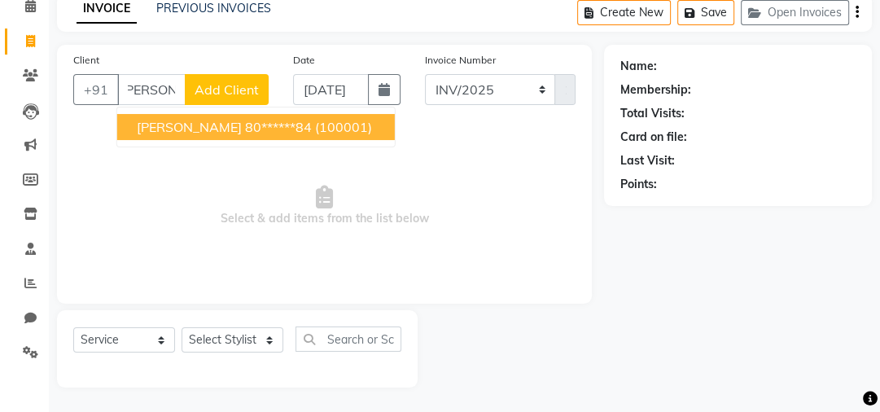
click at [194, 120] on span "[PERSON_NAME]" at bounding box center [189, 127] width 105 height 16
type input "80******84"
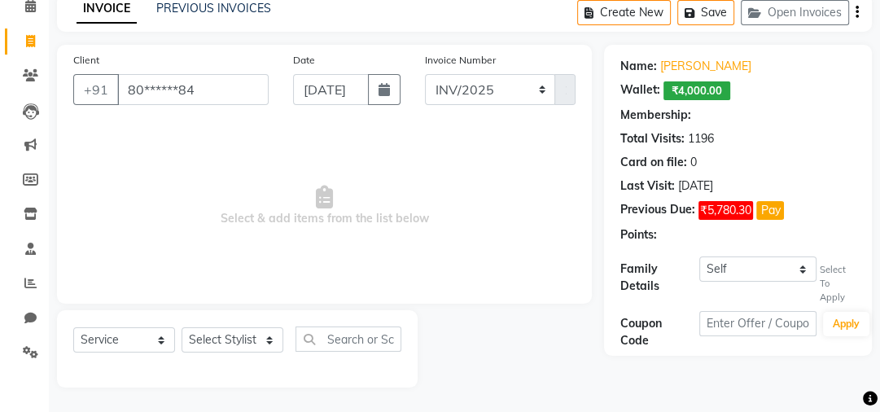
select select "3: Object"
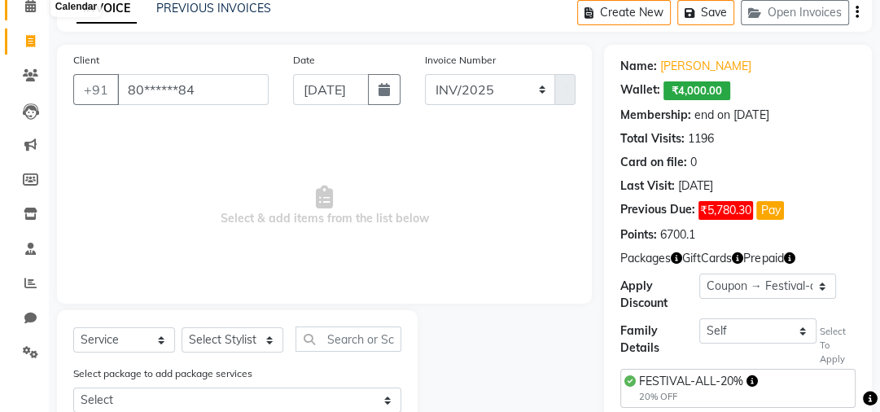
click at [32, 9] on icon at bounding box center [30, 6] width 11 height 12
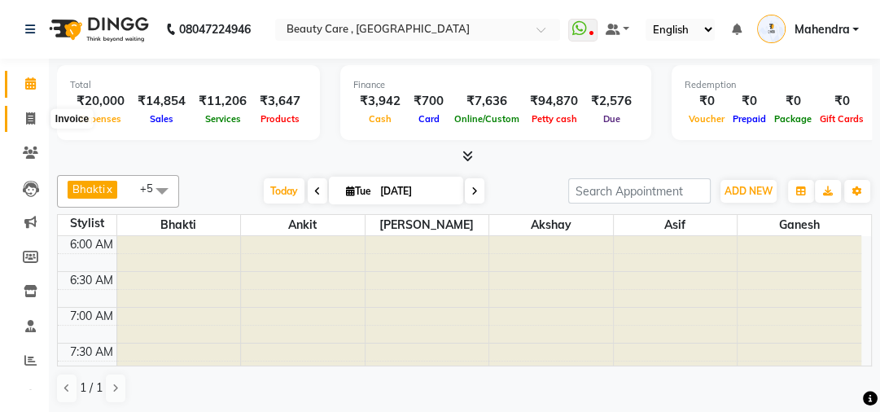
click at [33, 117] on icon at bounding box center [30, 118] width 9 height 12
select select "service"
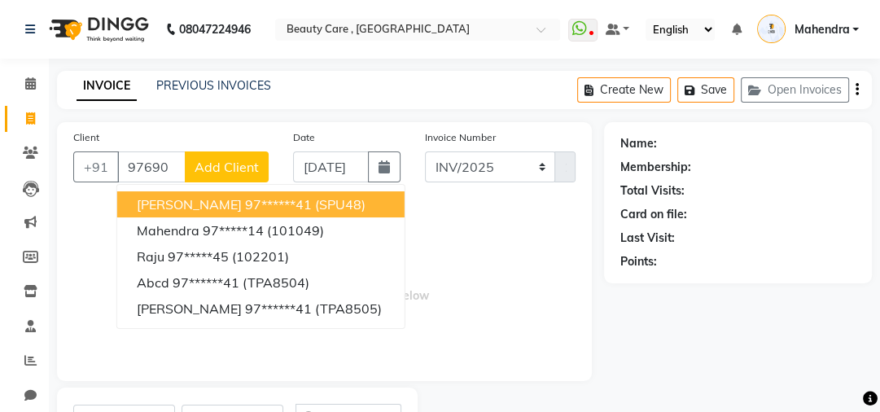
click at [189, 201] on span "[PERSON_NAME]" at bounding box center [189, 204] width 105 height 16
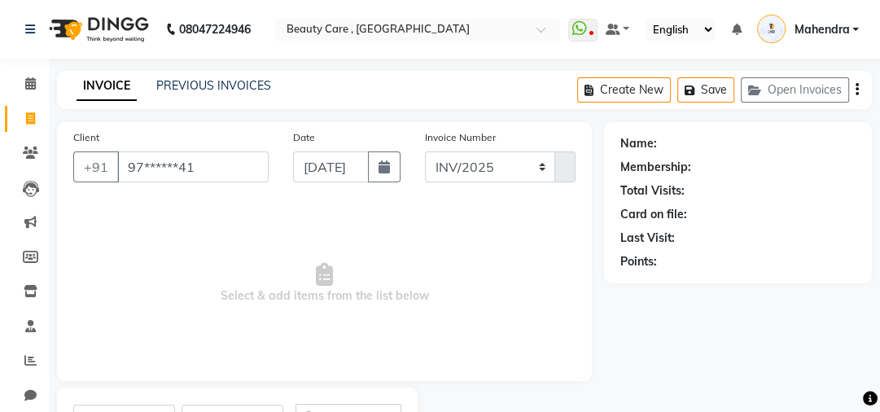
type input "97******41"
select select "4: Object"
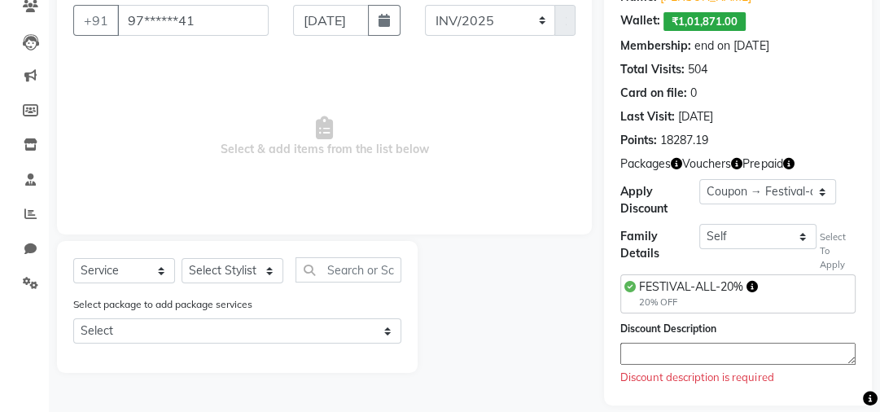
scroll to position [164, 0]
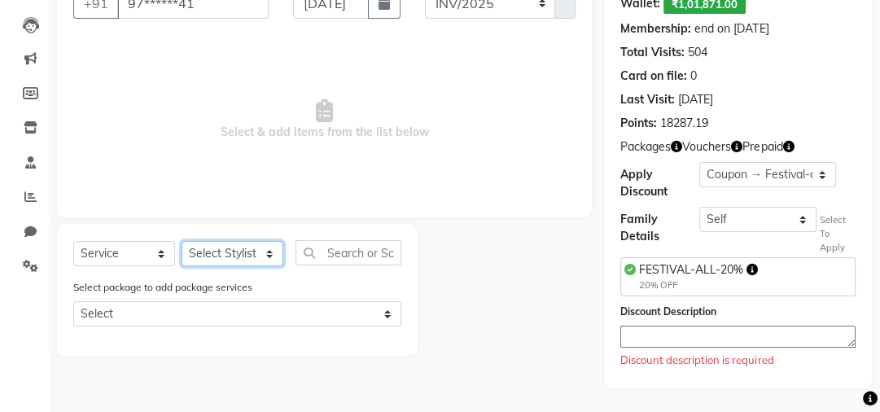
click at [239, 254] on select "Select Stylist Admin A [PERSON_NAME] K Akshay Ankit [PERSON_NAME] April [PERSON…" at bounding box center [232, 253] width 102 height 25
select select "35489"
click at [181, 242] on select "Select Stylist Admin A [PERSON_NAME] K Akshay Ankit [PERSON_NAME] April [PERSON…" at bounding box center [232, 253] width 102 height 25
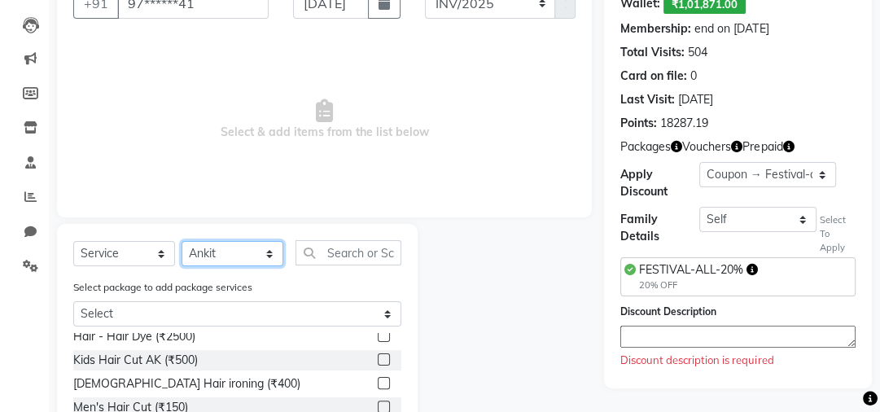
scroll to position [78, 0]
click at [378, 362] on label at bounding box center [384, 358] width 12 height 12
click at [378, 362] on input "checkbox" at bounding box center [383, 359] width 11 height 11
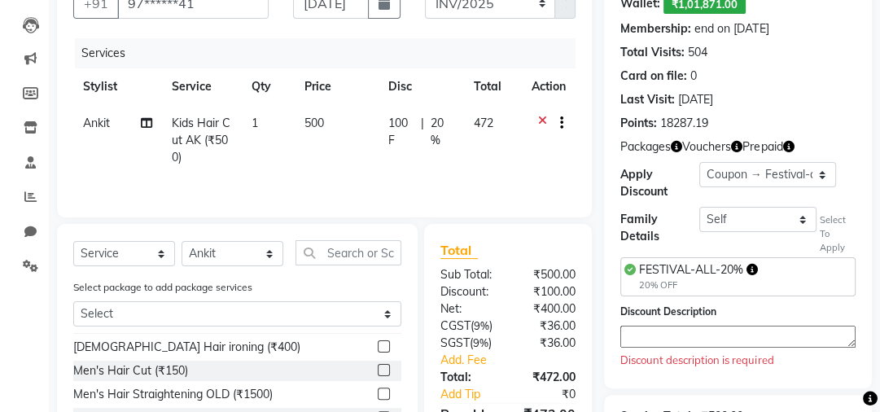
checkbox input "false"
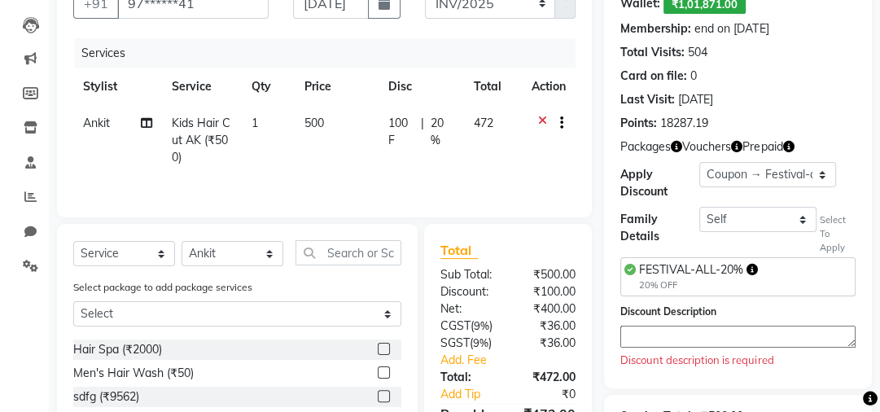
scroll to position [199, 0]
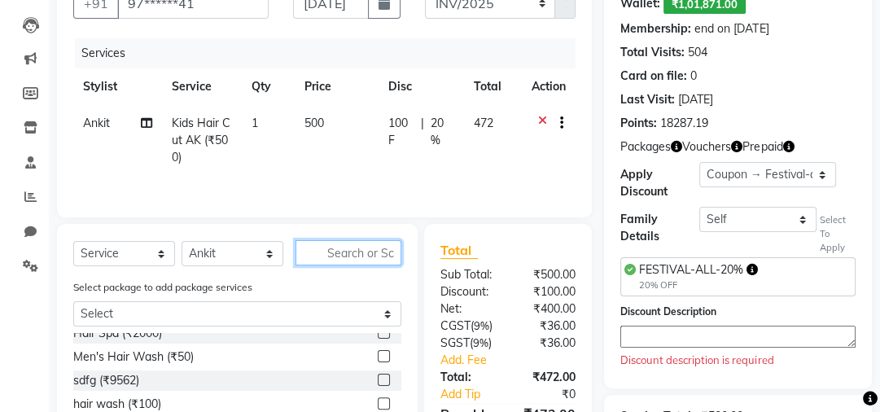
click at [358, 251] on input "text" at bounding box center [348, 252] width 106 height 25
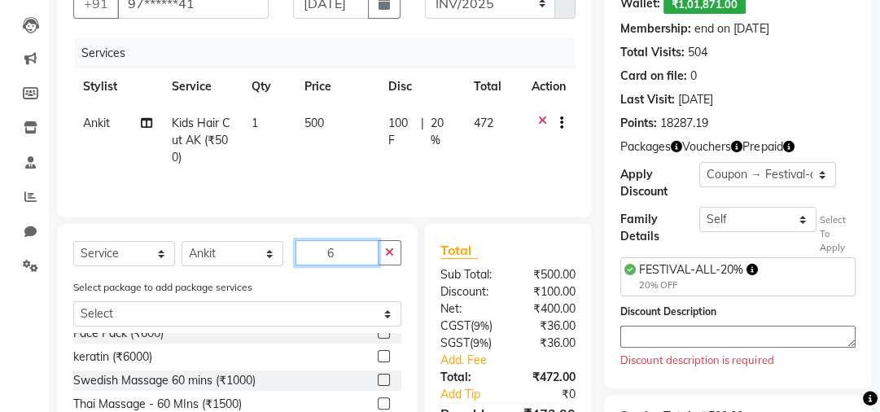
scroll to position [0, 0]
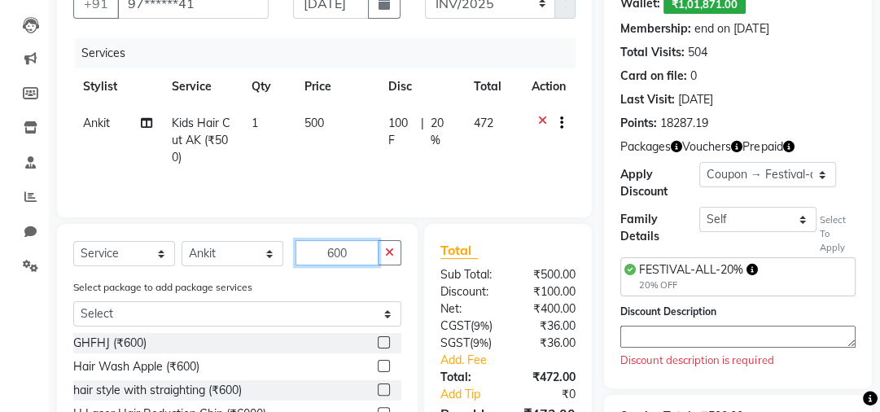
type input "600"
click at [378, 343] on label at bounding box center [384, 342] width 12 height 12
click at [378, 343] on input "checkbox" at bounding box center [383, 343] width 11 height 11
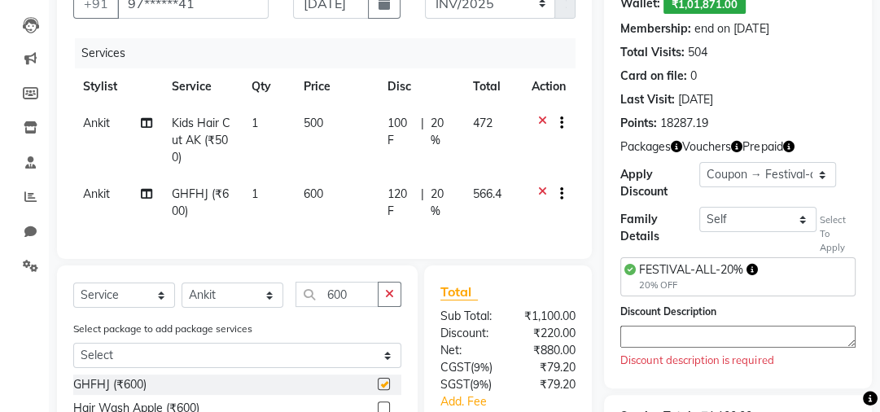
checkbox input "false"
click at [316, 123] on span "500" at bounding box center [314, 123] width 20 height 15
select select "35489"
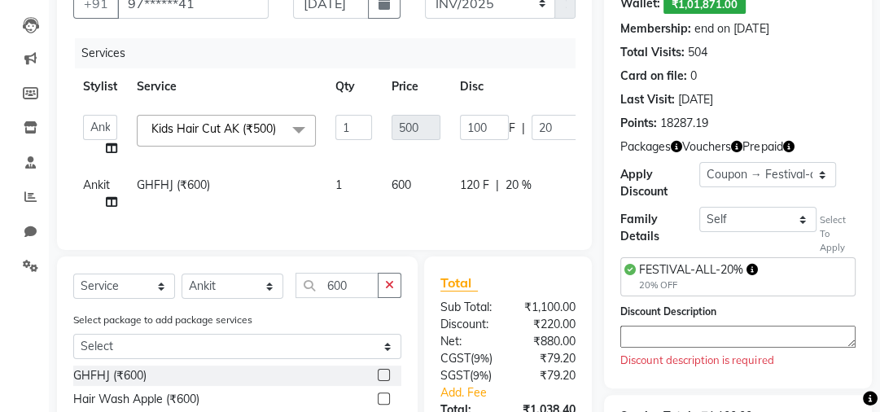
click at [417, 186] on td "600" at bounding box center [416, 194] width 68 height 54
select select "35489"
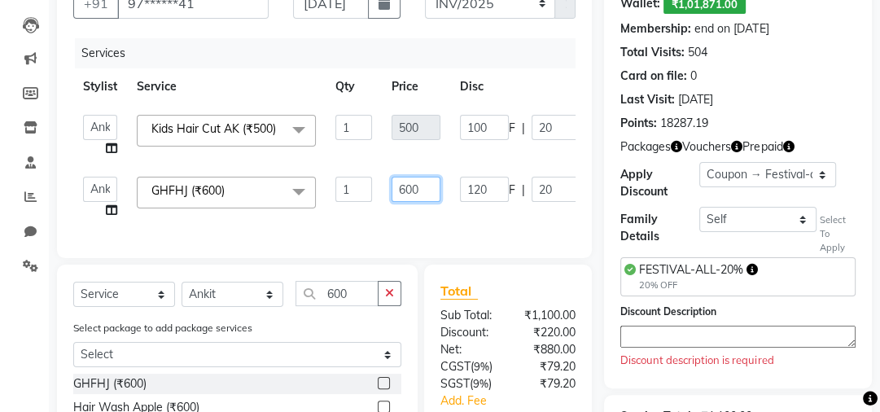
click at [404, 194] on input "600" at bounding box center [415, 189] width 49 height 25
type input "700"
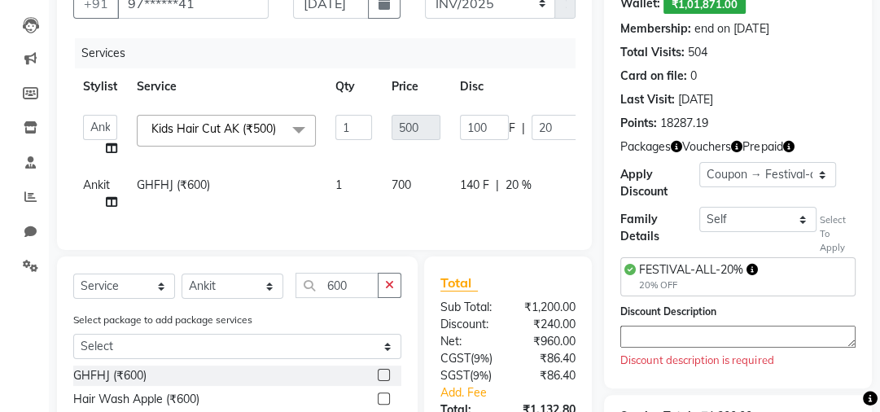
click at [489, 234] on div "Services Stylist Service Qty Price Disc Total Action Admin A [PERSON_NAME] K Ak…" at bounding box center [324, 135] width 502 height 195
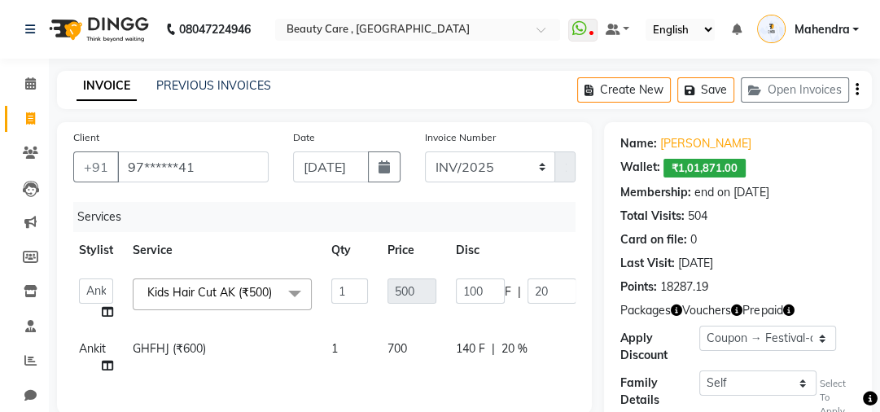
click at [856, 90] on icon "button" at bounding box center [856, 90] width 3 height 1
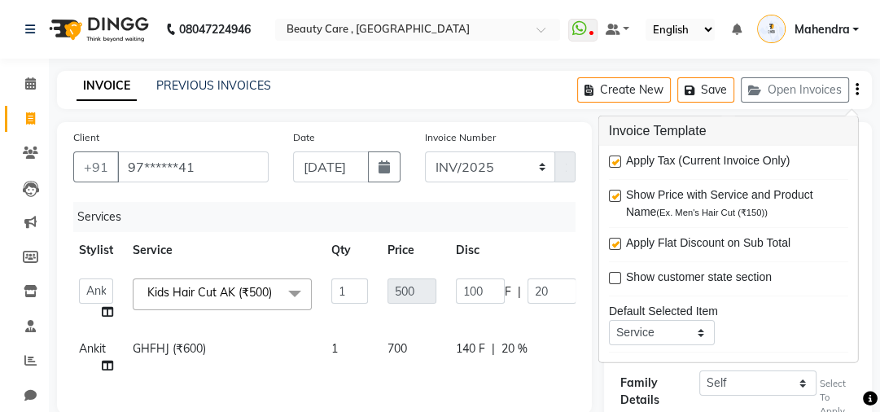
click at [609, 166] on label at bounding box center [615, 161] width 12 height 12
click at [609, 166] on input "checkbox" at bounding box center [614, 162] width 11 height 11
checkbox input "false"
click at [545, 133] on div "Invoice Number INV/2025 SER-25 INV/2025-2026 2744" at bounding box center [501, 162] width 176 height 67
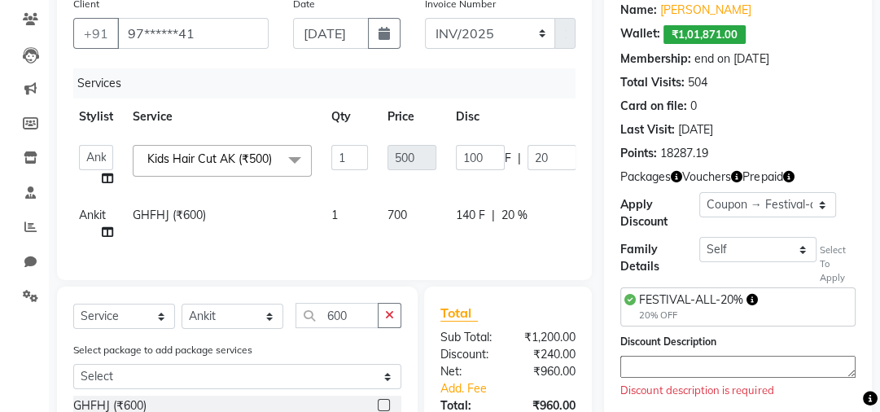
scroll to position [125, 0]
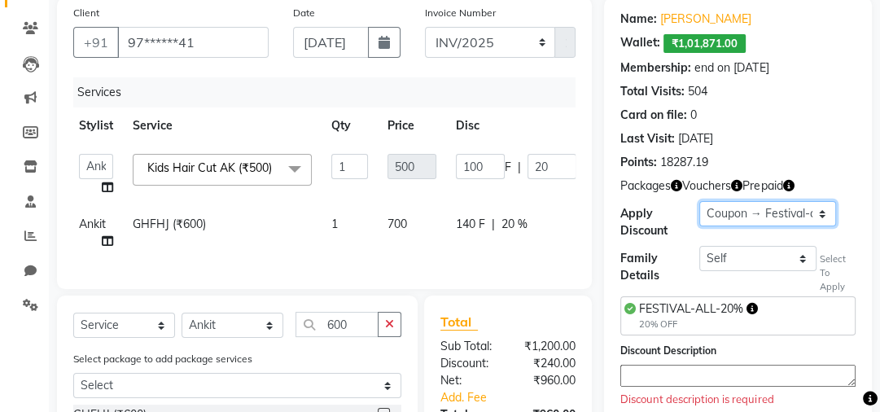
click at [724, 207] on select "Select Membership → 30% off Membership → gold membership Loyalty → Loyalty leve…" at bounding box center [767, 213] width 137 height 25
select select "0:"
click at [699, 201] on select "Select Membership → 30% off Membership → gold membership Loyalty → Loyalty leve…" at bounding box center [767, 213] width 137 height 25
type input "0"
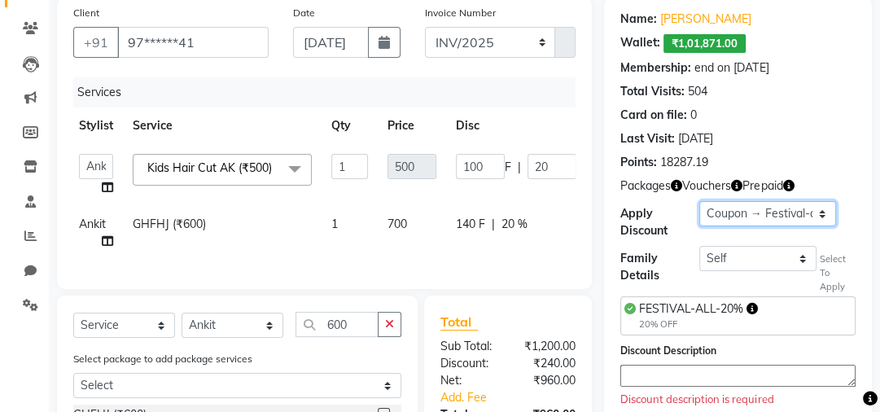
type input "0"
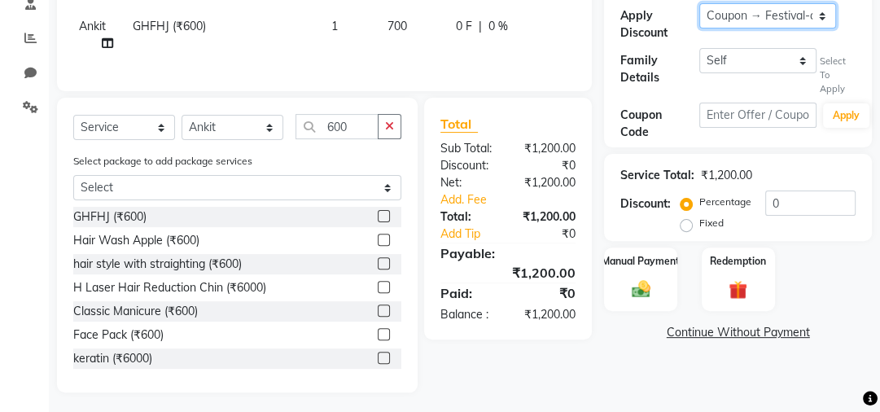
scroll to position [345, 0]
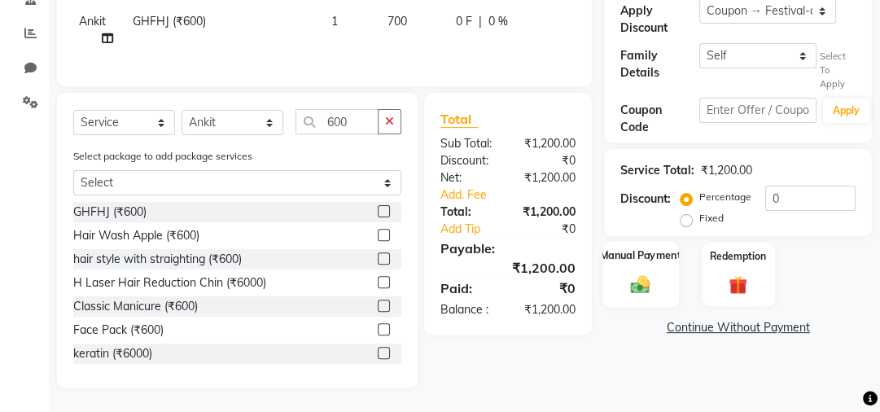
click at [645, 273] on img at bounding box center [641, 284] width 32 height 22
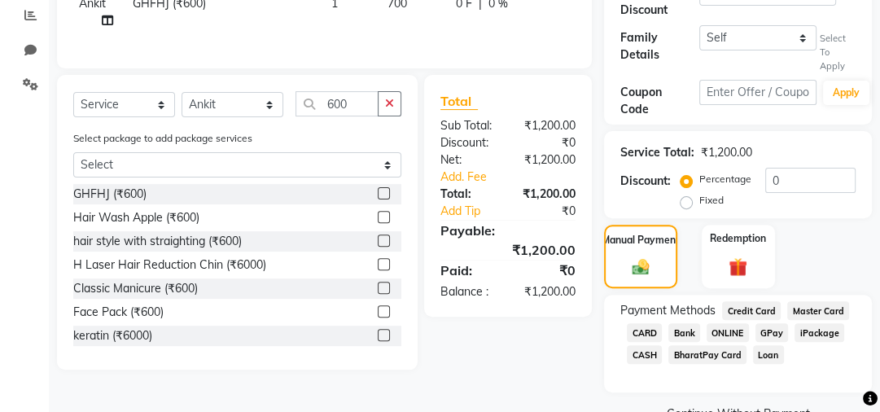
click at [648, 351] on span "CASH" at bounding box center [644, 354] width 35 height 19
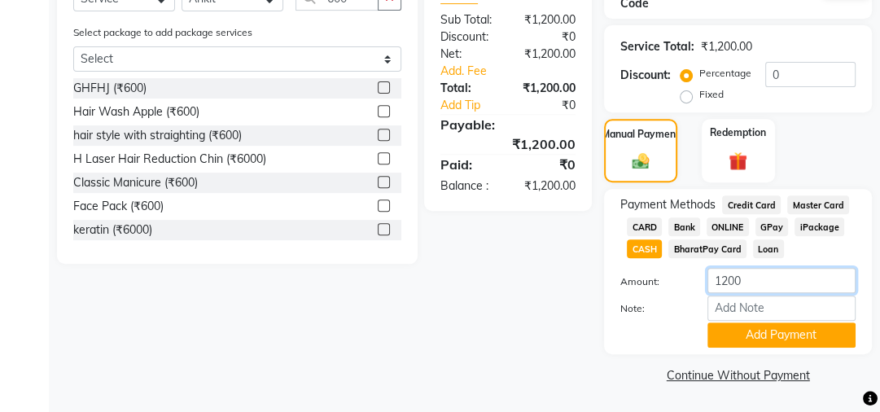
click at [725, 281] on input "1200" at bounding box center [781, 280] width 148 height 25
type input "1000"
click at [751, 343] on button "Add Payment" at bounding box center [781, 334] width 148 height 25
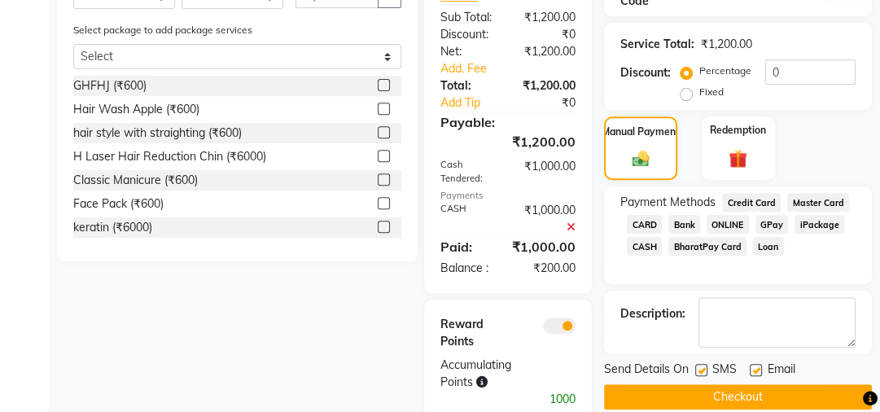
click at [728, 394] on button "Checkout" at bounding box center [738, 396] width 268 height 25
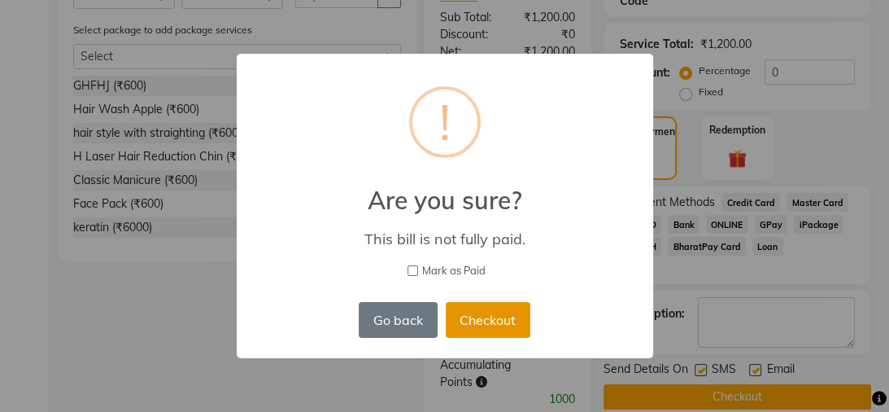
click at [472, 319] on button "Checkout" at bounding box center [488, 320] width 85 height 36
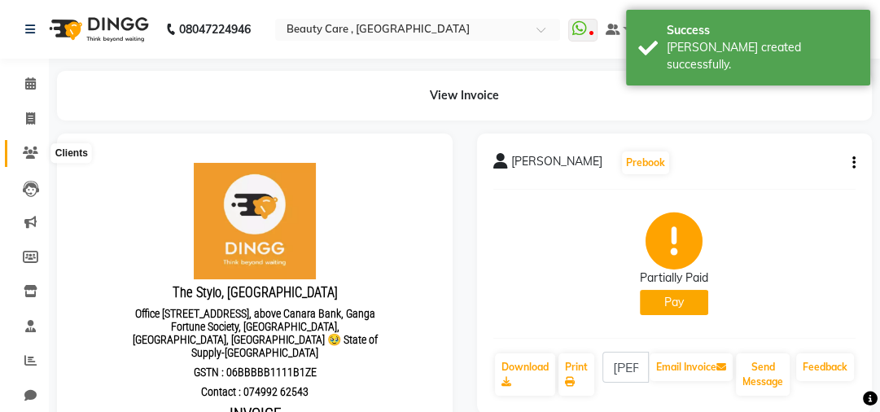
click at [33, 150] on icon at bounding box center [30, 152] width 15 height 12
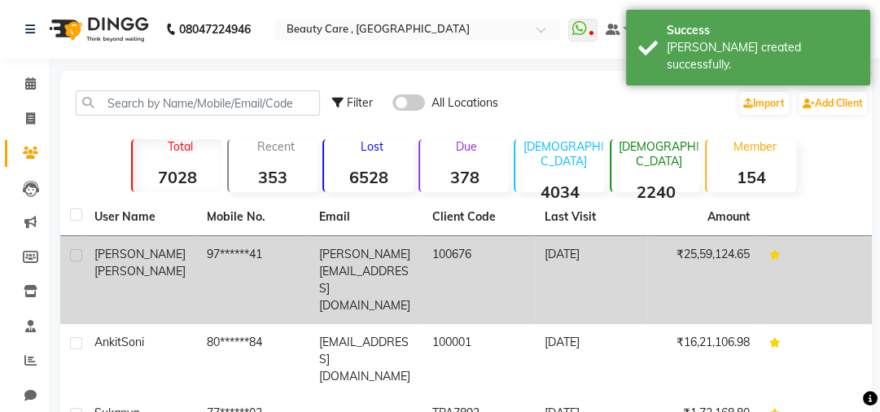
click at [343, 264] on td "[PERSON_NAME][EMAIL_ADDRESS][DOMAIN_NAME]" at bounding box center [365, 280] width 112 height 88
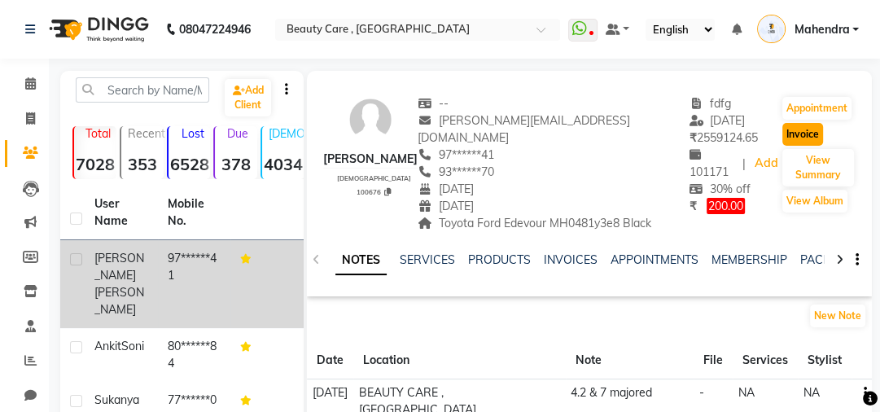
click at [795, 137] on button "Invoice" at bounding box center [802, 134] width 41 height 23
select select "service"
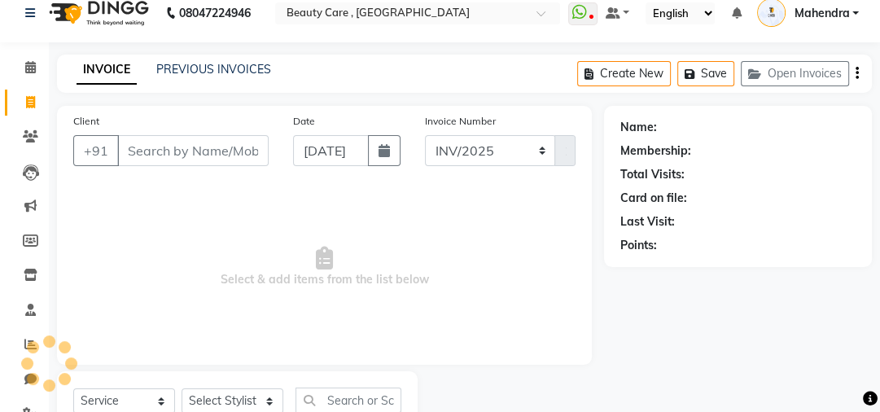
scroll to position [77, 0]
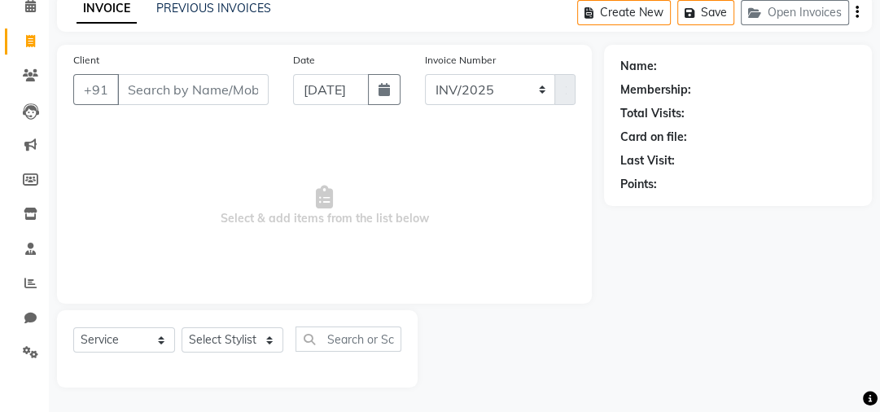
type input "97******41"
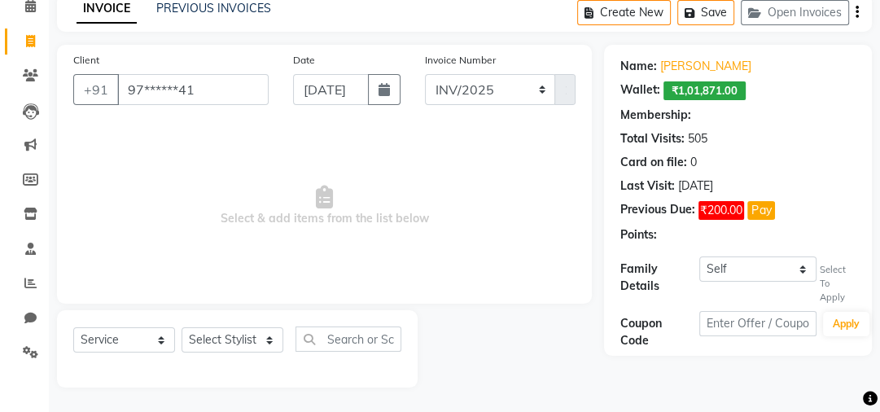
select select "4: Object"
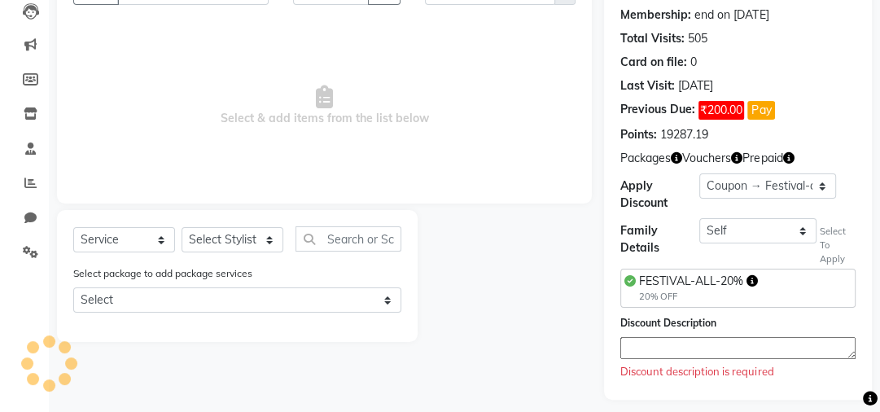
scroll to position [189, 0]
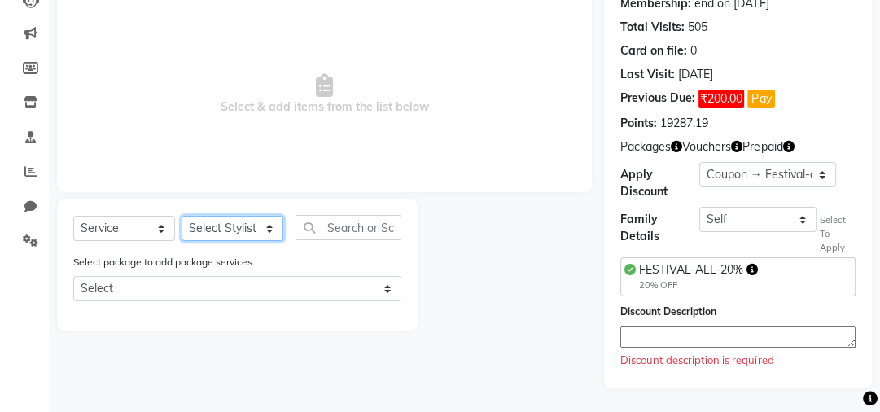
click at [219, 227] on select "Select Stylist Admin A [PERSON_NAME] K Akshay Ankit [PERSON_NAME] April [PERSON…" at bounding box center [232, 228] width 102 height 25
select select "68255"
click at [181, 216] on select "Select Stylist Admin A [PERSON_NAME] K Akshay Ankit [PERSON_NAME] April [PERSON…" at bounding box center [232, 228] width 102 height 25
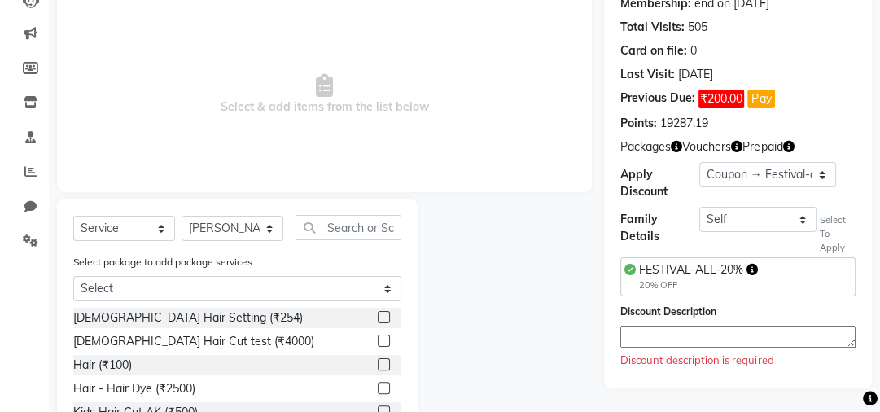
click at [378, 342] on label at bounding box center [384, 340] width 12 height 12
click at [378, 342] on input "checkbox" at bounding box center [383, 341] width 11 height 11
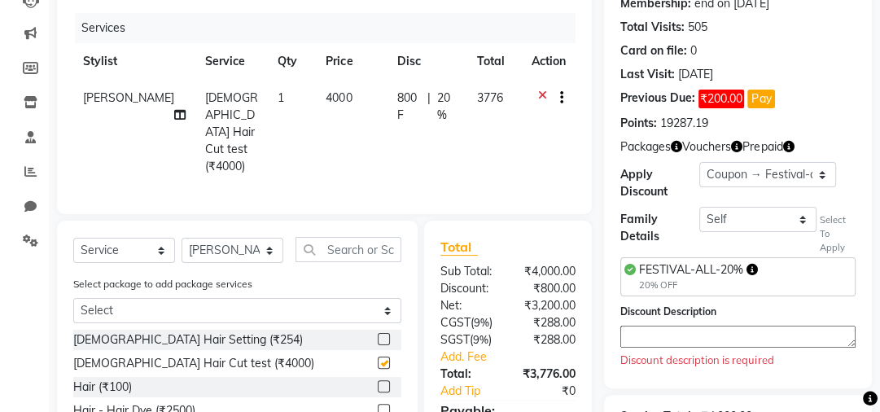
checkbox input "false"
click at [538, 98] on icon at bounding box center [542, 100] width 9 height 20
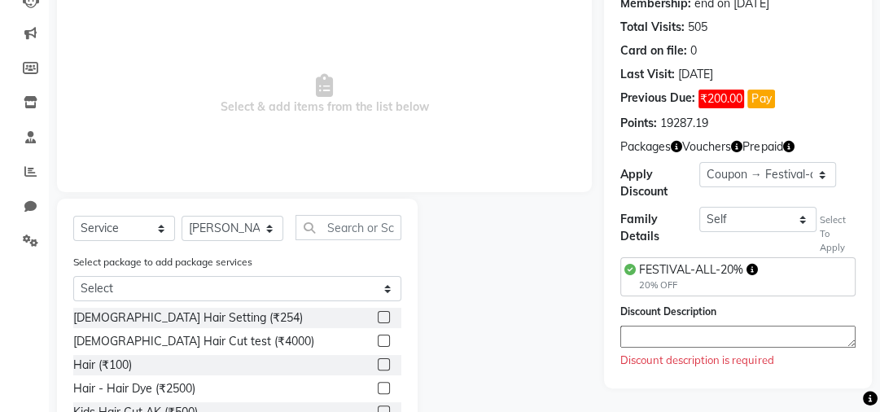
click at [378, 389] on label at bounding box center [384, 388] width 12 height 12
click at [378, 389] on input "checkbox" at bounding box center [383, 388] width 11 height 11
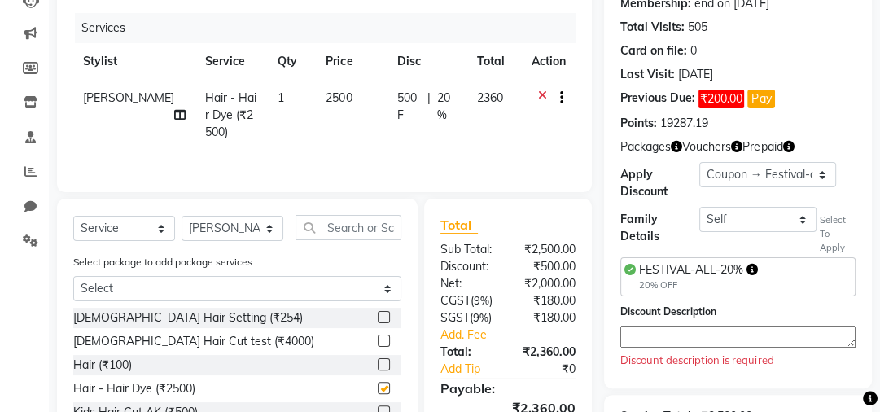
checkbox input "false"
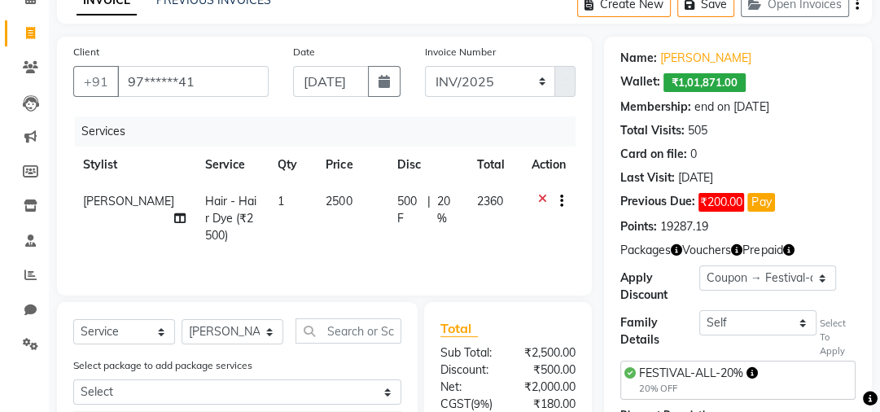
scroll to position [62, 0]
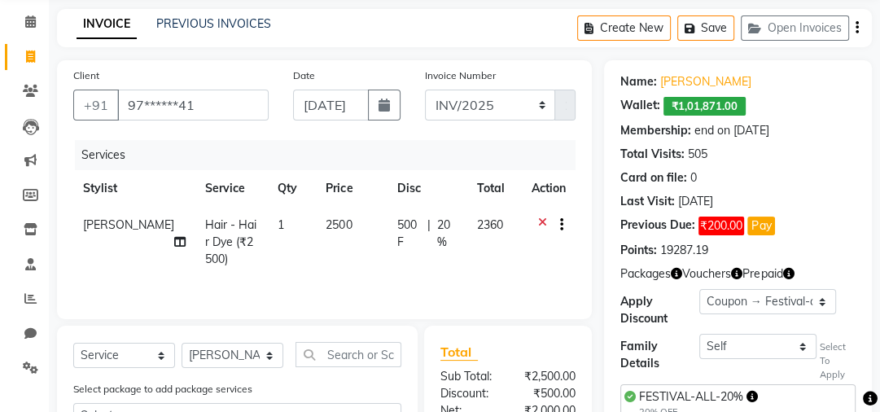
click at [853, 29] on div "Create New Save Open Invoices" at bounding box center [724, 28] width 295 height 38
click at [857, 28] on icon "button" at bounding box center [856, 28] width 3 height 1
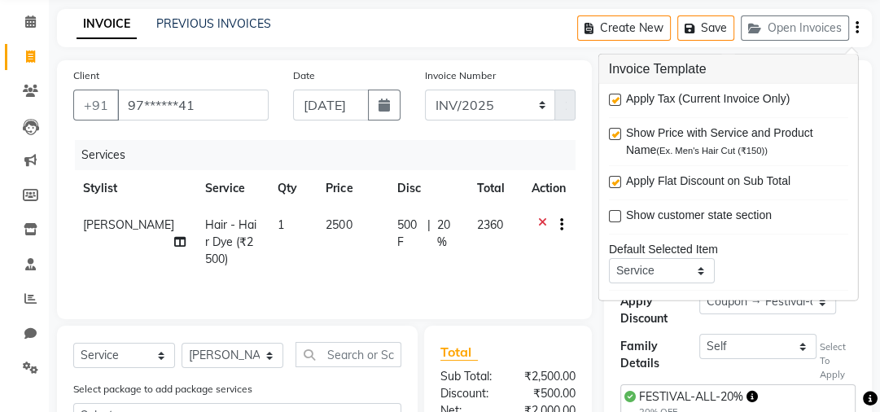
click at [611, 99] on label at bounding box center [615, 100] width 12 height 12
click at [611, 99] on input "checkbox" at bounding box center [614, 100] width 11 height 11
checkbox input "false"
click at [581, 143] on div "Client +91 97******41 Date [DATE] Invoice Number INV/2025 SER-25 INV/2025-2026 …" at bounding box center [324, 189] width 535 height 259
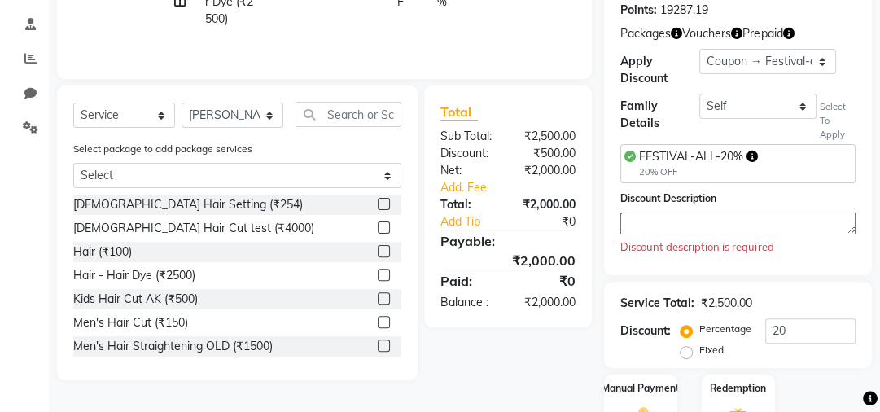
scroll to position [303, 0]
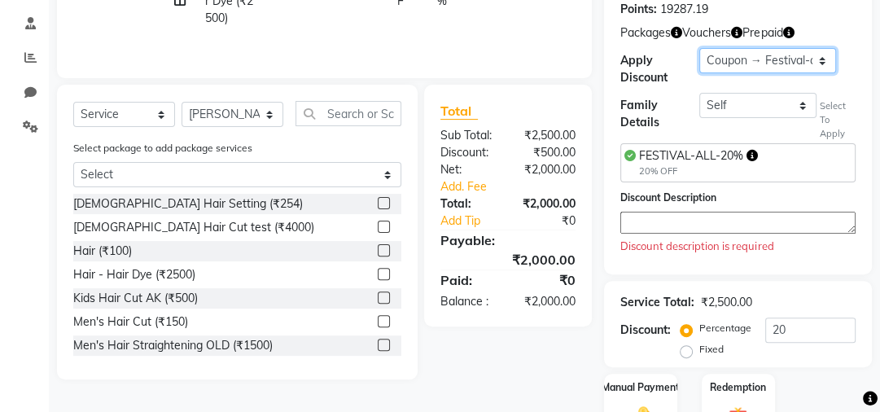
drag, startPoint x: 802, startPoint y: 66, endPoint x: 688, endPoint y: 81, distance: 114.1
click at [688, 81] on div "Apply Discount Select Membership → 30% off Membership → gold membership Loyalty…" at bounding box center [737, 67] width 235 height 38
select select "0:"
click at [699, 48] on select "Select Membership → 30% off Membership → gold membership Loyalty → Loyalty leve…" at bounding box center [767, 60] width 137 height 25
type input "0"
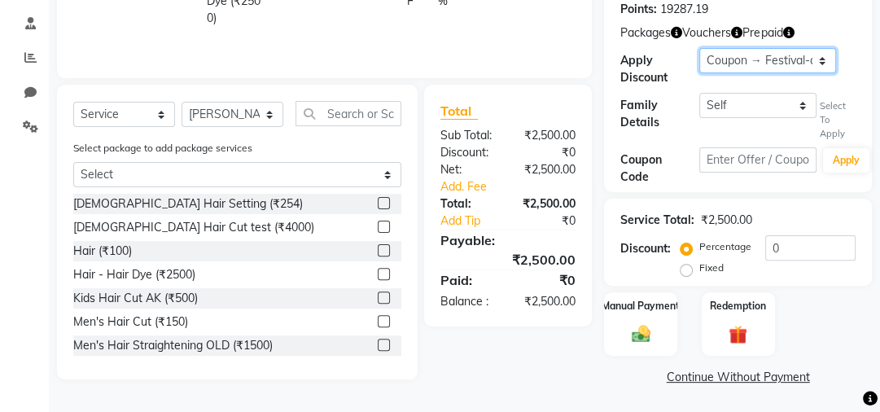
scroll to position [304, 0]
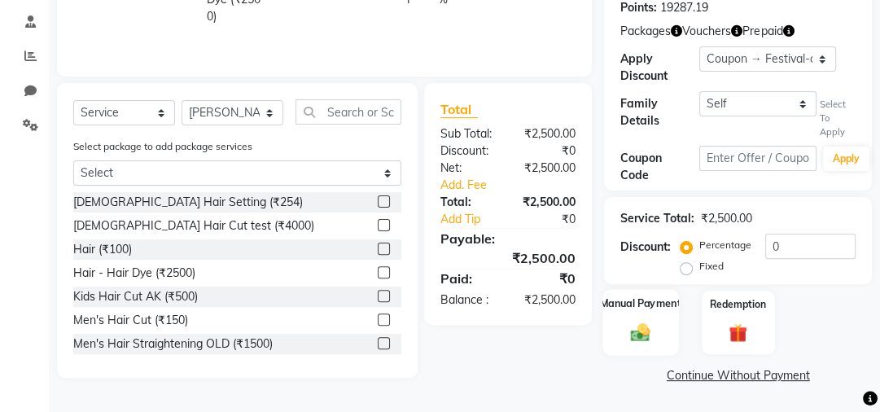
click at [657, 310] on label "Manual Payment" at bounding box center [640, 303] width 81 height 15
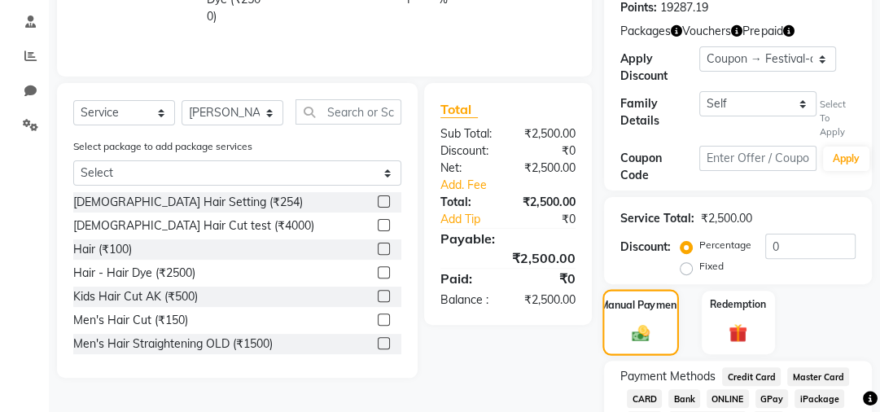
scroll to position [409, 0]
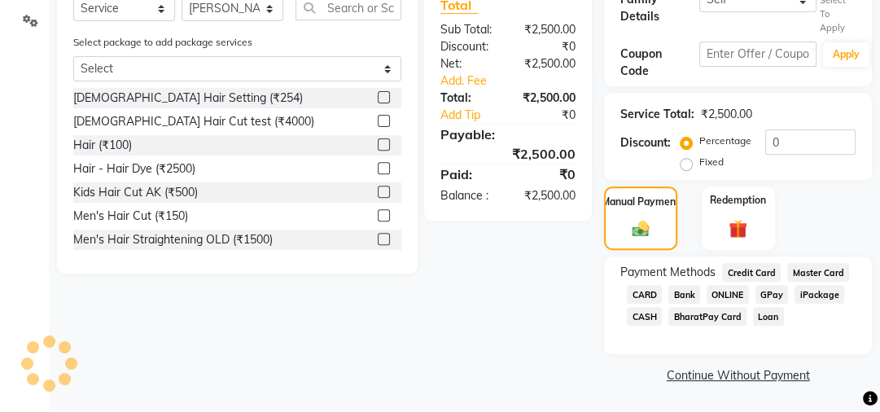
click at [637, 319] on span "CASH" at bounding box center [644, 316] width 35 height 19
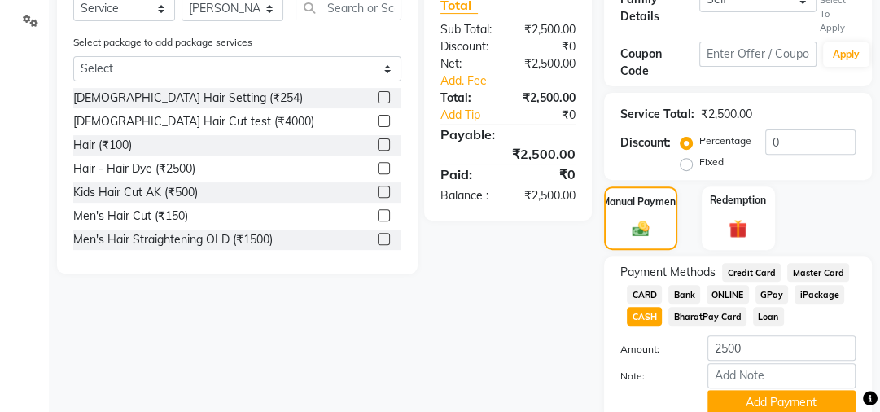
scroll to position [478, 0]
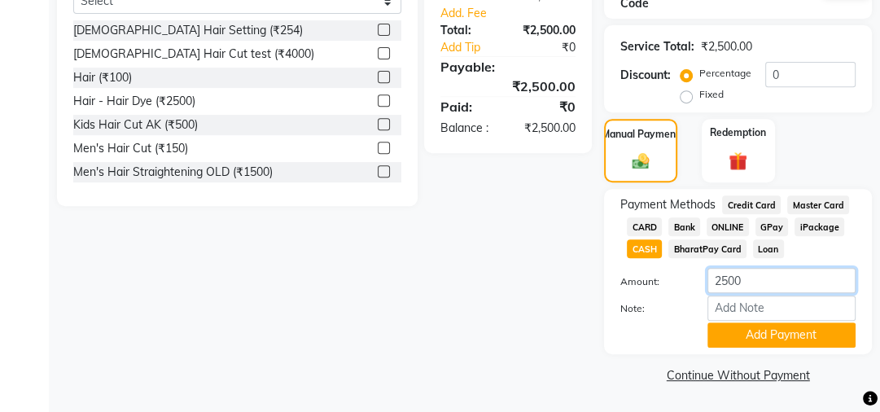
click at [726, 277] on input "2500" at bounding box center [781, 280] width 148 height 25
type input "3000"
click at [755, 335] on button "Add Payment" at bounding box center [781, 334] width 148 height 25
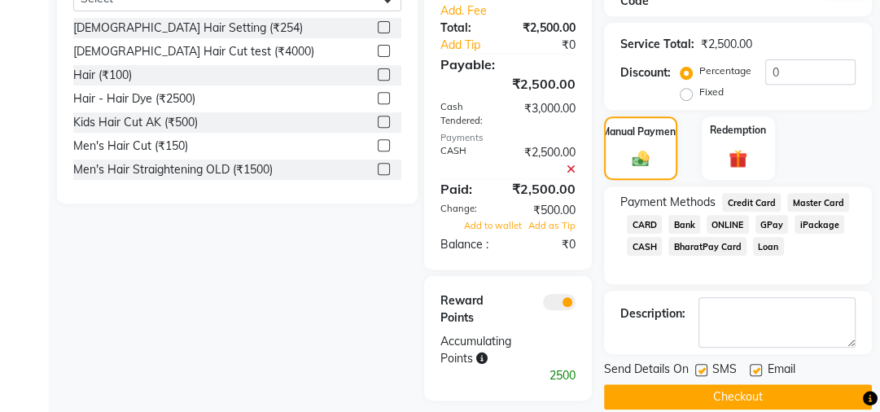
scroll to position [500, 0]
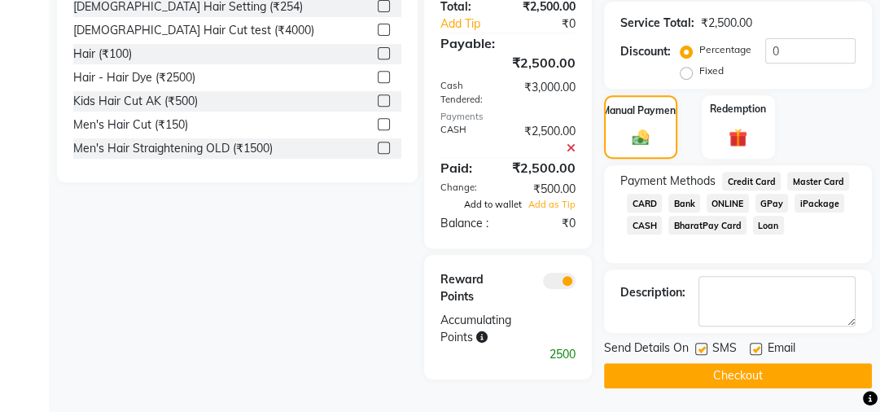
click at [494, 207] on span "Add to wallet" at bounding box center [493, 204] width 58 height 11
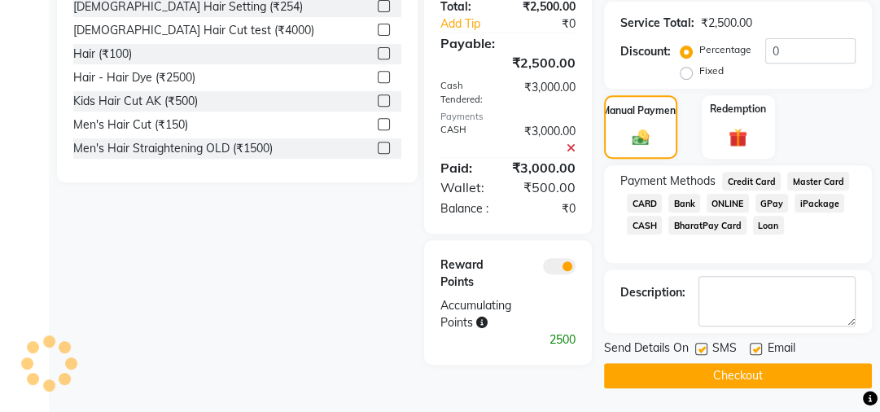
click at [660, 365] on button "Checkout" at bounding box center [738, 375] width 268 height 25
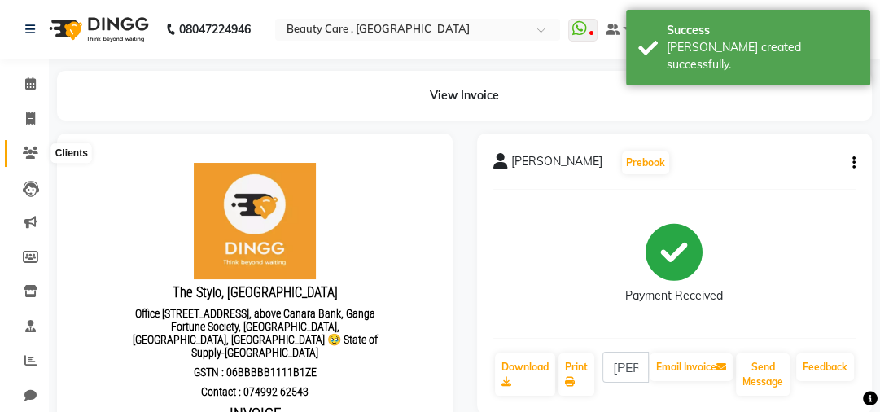
click at [33, 146] on icon at bounding box center [30, 152] width 15 height 12
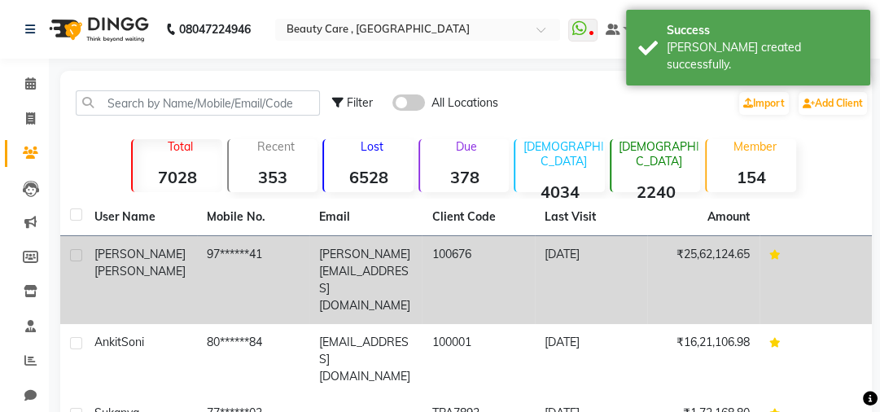
click at [244, 247] on td "97******41" at bounding box center [253, 280] width 112 height 88
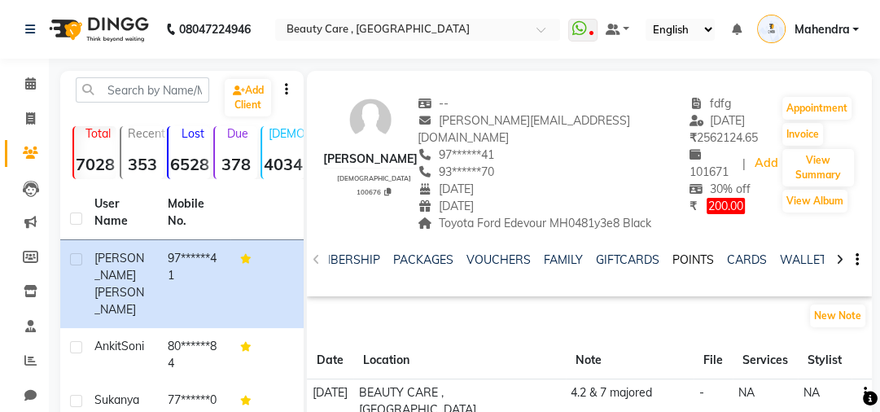
scroll to position [0, 415]
click at [778, 257] on link "WALLET" at bounding box center [794, 259] width 46 height 15
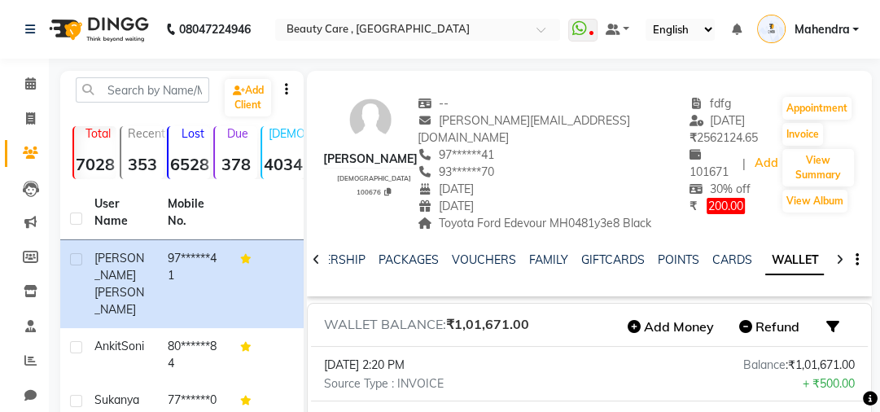
scroll to position [0, 238]
click at [797, 124] on button "Invoice" at bounding box center [802, 134] width 41 height 23
select select "service"
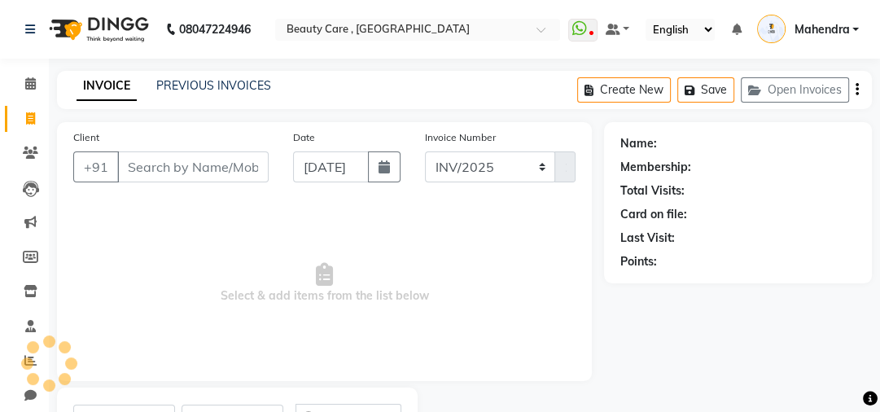
scroll to position [77, 0]
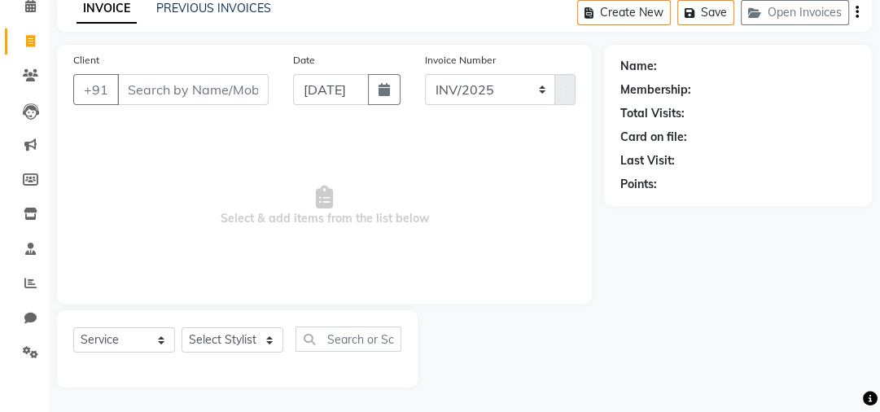
type input "97******41"
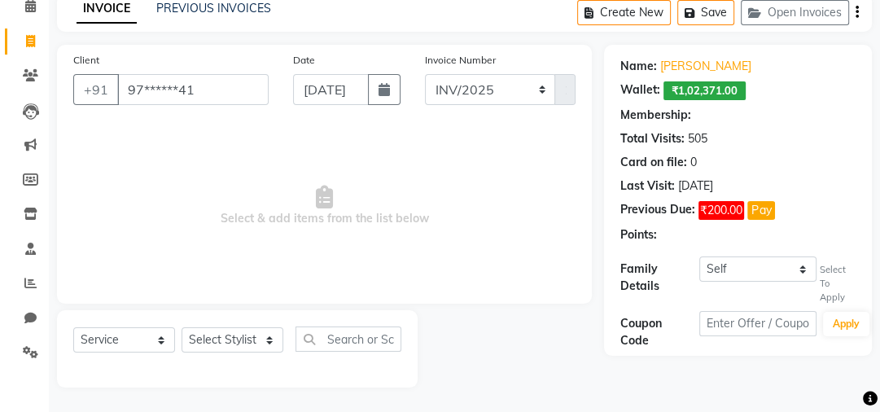
select select "4: Object"
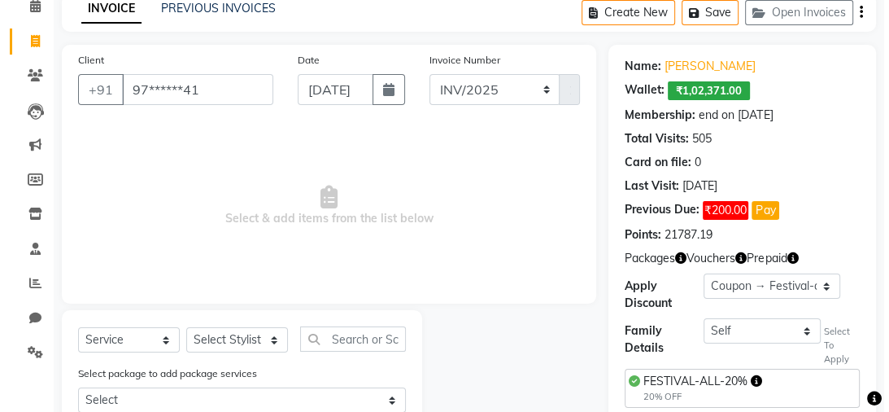
scroll to position [189, 0]
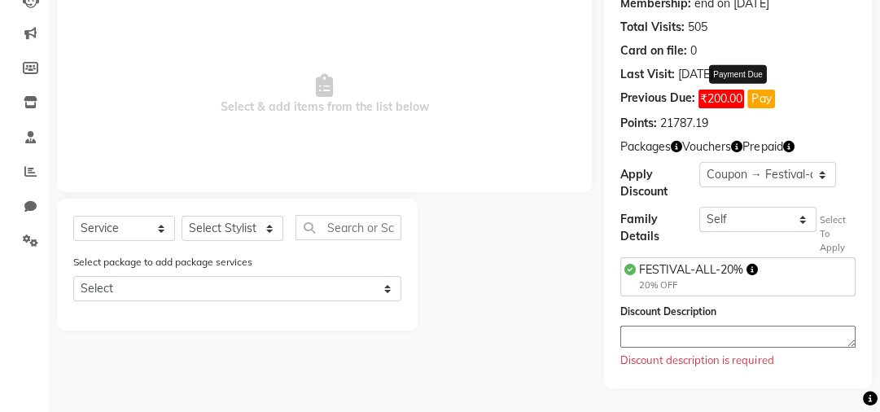
click at [756, 101] on button "Pay" at bounding box center [761, 99] width 28 height 19
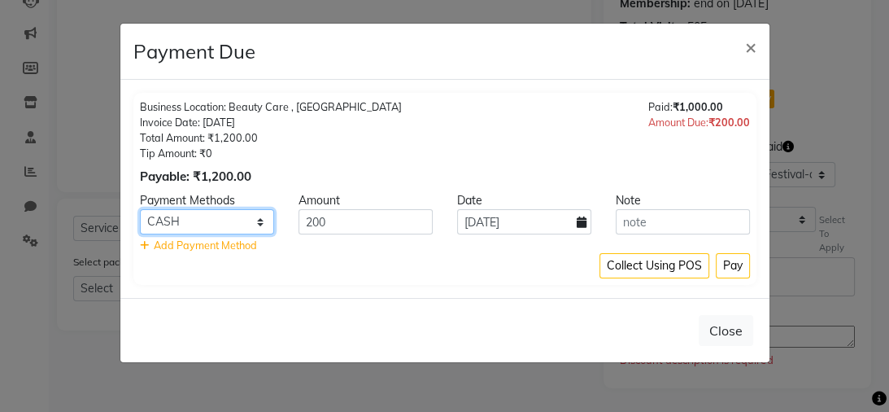
click at [254, 225] on select "Credit Card Master Card CARD Bank ONLINE GPay iPackage CASH BharatPay Card Loan" at bounding box center [207, 221] width 134 height 25
select select "5"
click at [140, 209] on select "Credit Card Master Card CARD Bank ONLINE GPay iPackage CASH BharatPay Card Loan" at bounding box center [207, 221] width 134 height 25
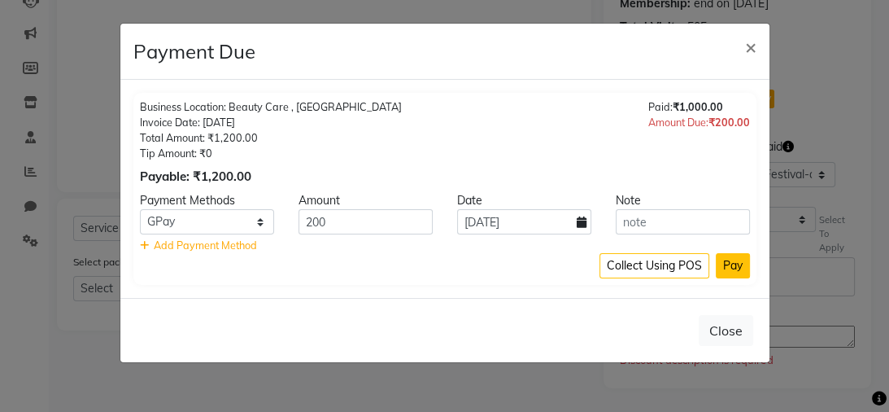
click at [728, 260] on button "Pay" at bounding box center [733, 265] width 34 height 25
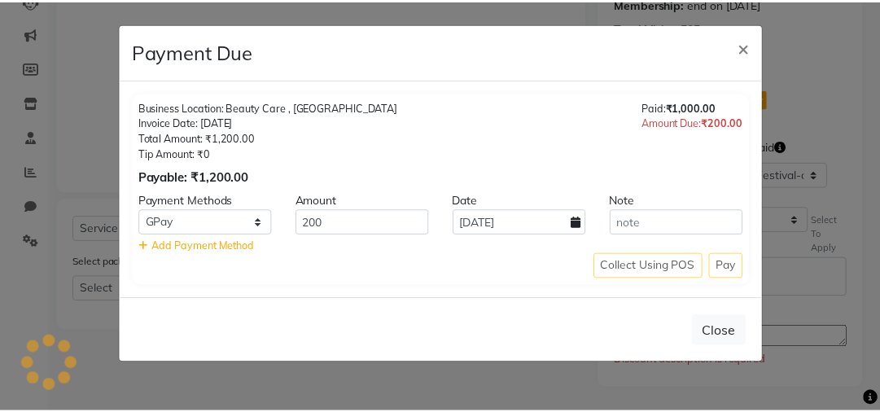
scroll to position [164, 0]
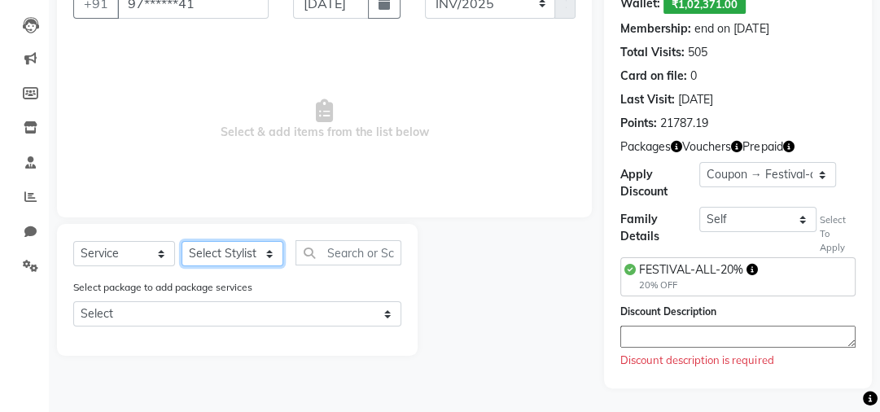
click at [189, 252] on select "Select Stylist Admin A [PERSON_NAME] K Akshay Ankit [PERSON_NAME] April [PERSON…" at bounding box center [232, 253] width 102 height 25
select select "60558"
click at [181, 242] on select "Select Stylist Admin A [PERSON_NAME] K Akshay Ankit [PERSON_NAME] April [PERSON…" at bounding box center [232, 253] width 102 height 25
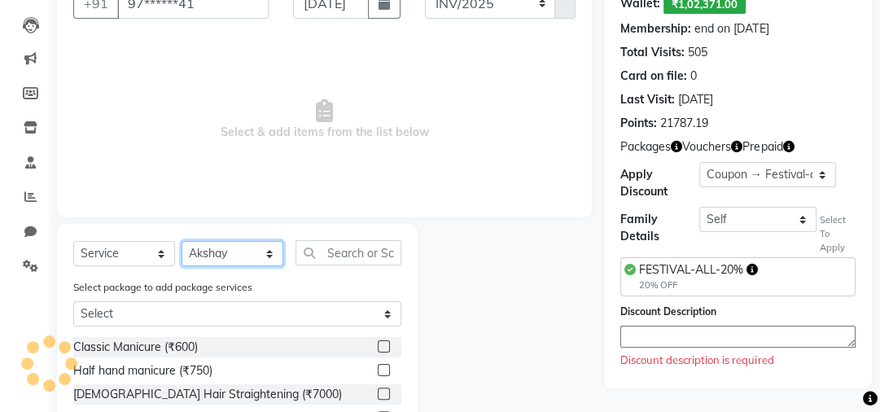
scroll to position [92, 0]
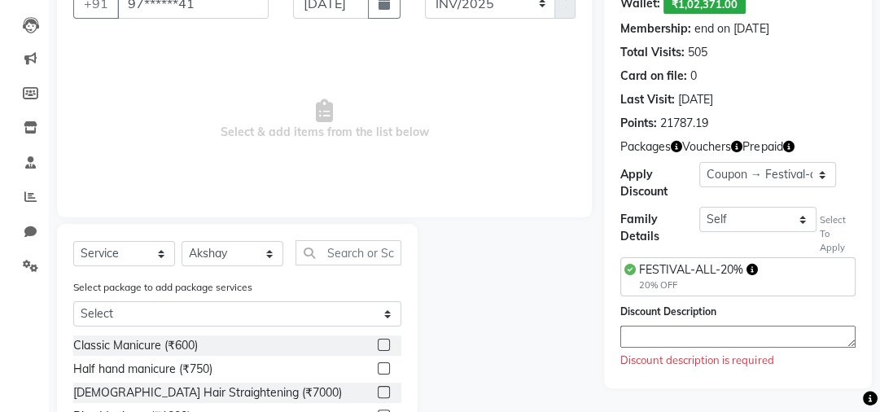
click at [378, 346] on label at bounding box center [384, 345] width 12 height 12
click at [378, 346] on input "checkbox" at bounding box center [383, 345] width 11 height 11
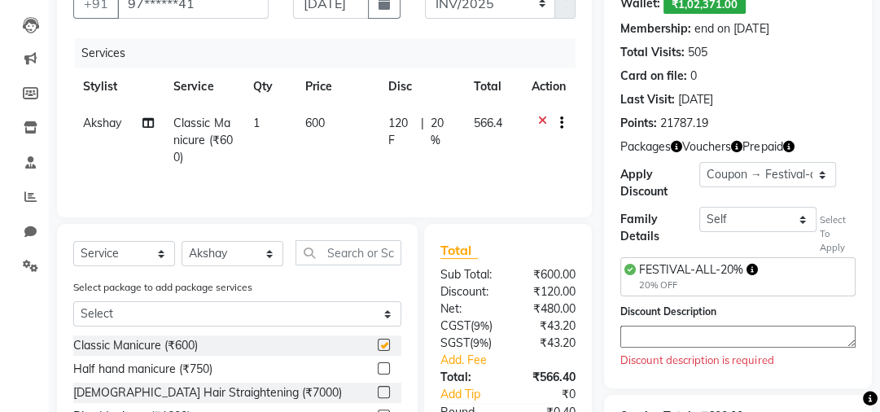
checkbox input "false"
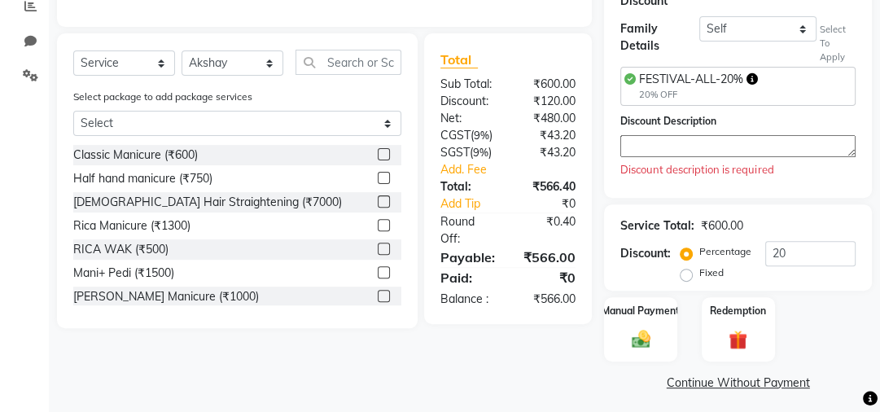
scroll to position [361, 0]
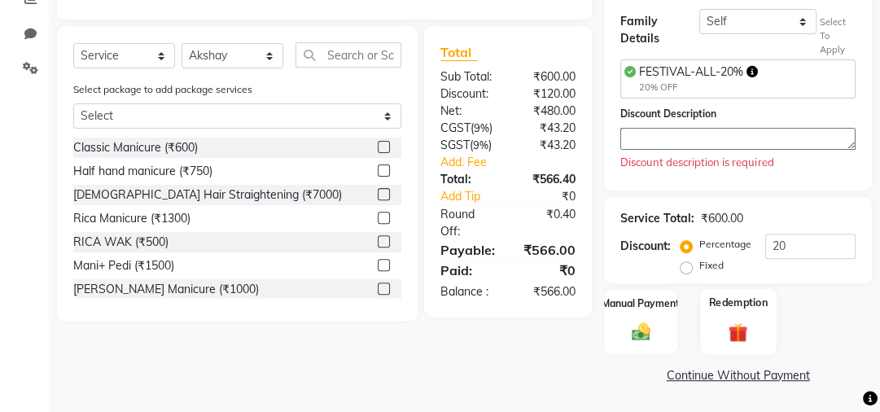
click at [729, 313] on div "Redemption" at bounding box center [738, 322] width 76 height 67
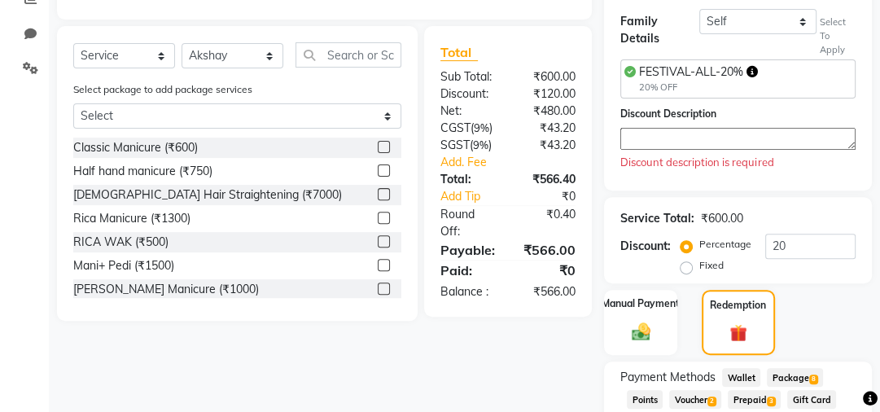
scroll to position [466, 0]
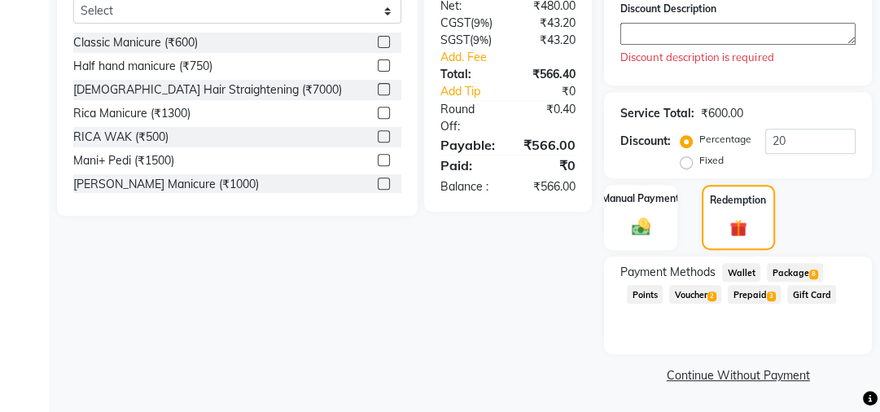
click at [737, 274] on span "Wallet" at bounding box center [741, 272] width 38 height 19
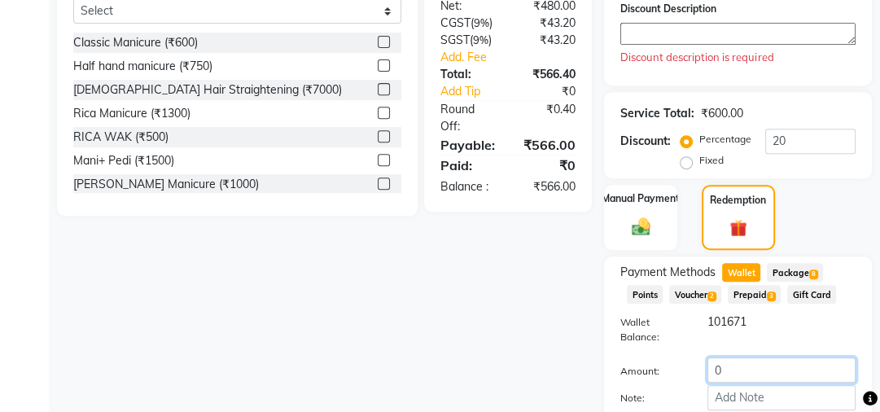
click at [727, 371] on input "0" at bounding box center [781, 369] width 148 height 25
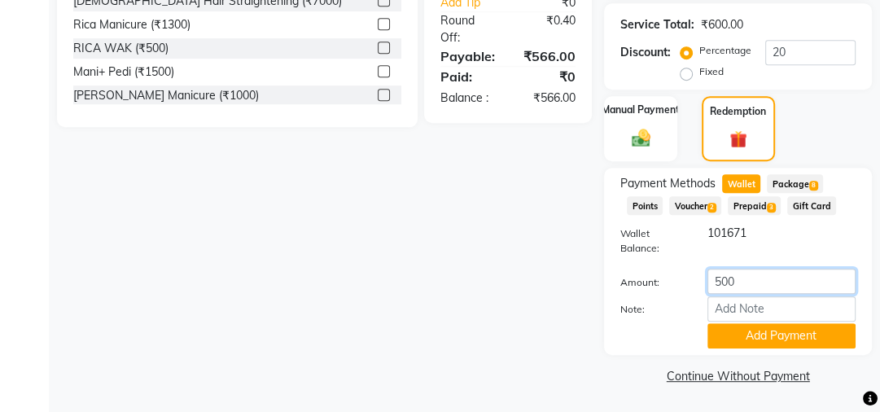
scroll to position [559, 0]
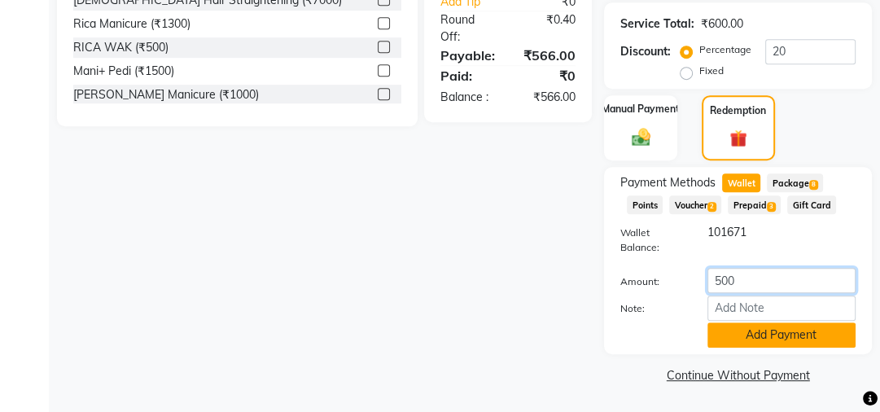
type input "500"
click at [771, 339] on button "Add Payment" at bounding box center [781, 334] width 148 height 25
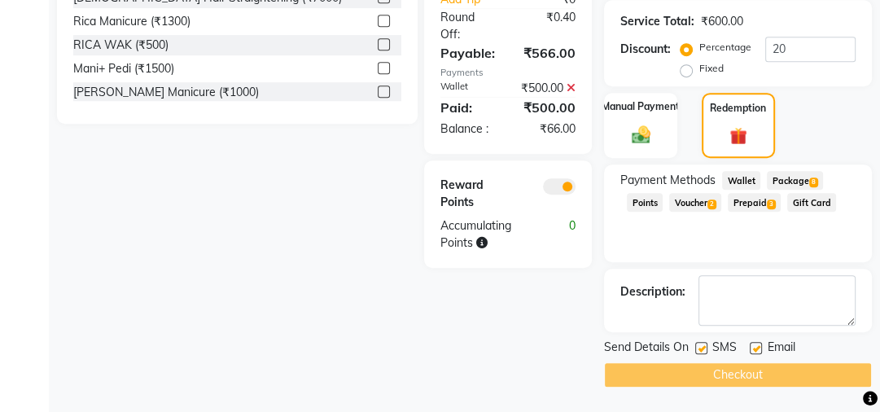
scroll to position [557, 0]
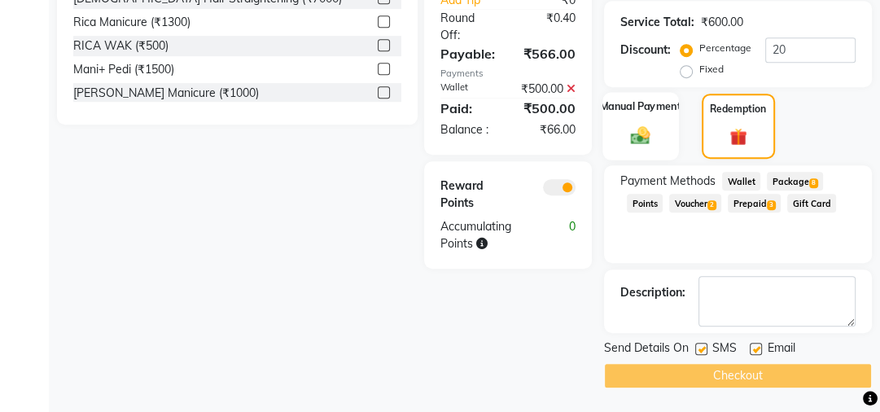
click at [635, 113] on label "Manual Payment" at bounding box center [640, 106] width 81 height 15
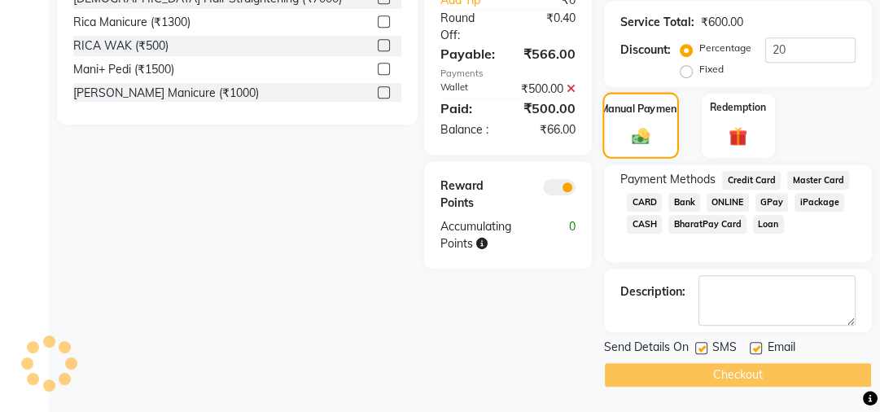
scroll to position [557, 0]
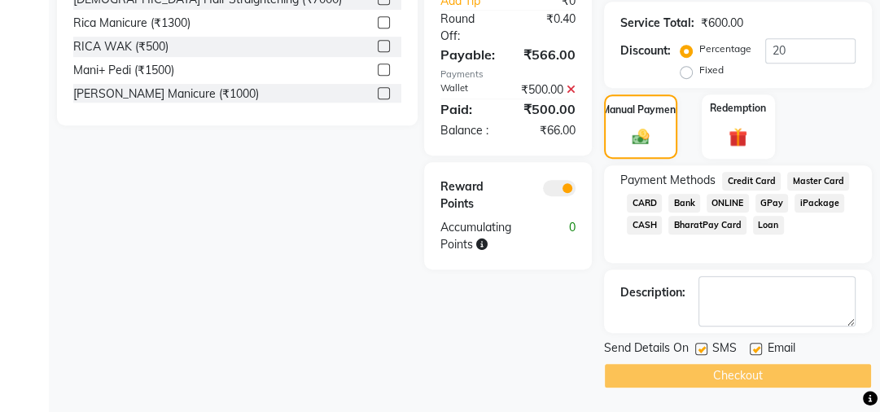
click at [767, 207] on span "GPay" at bounding box center [771, 203] width 33 height 19
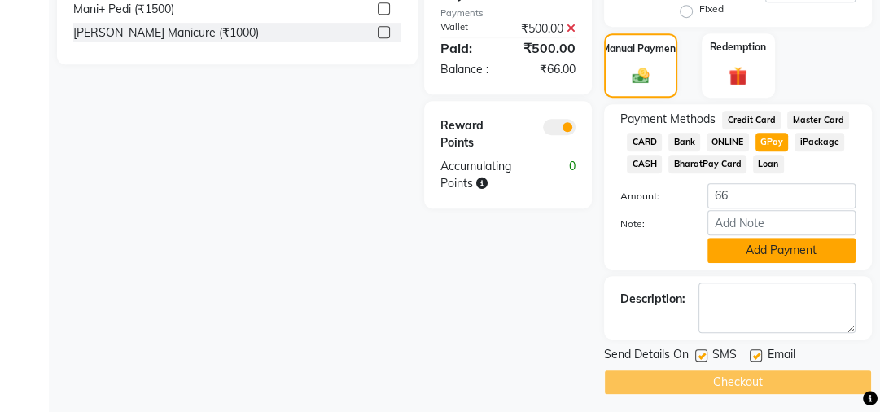
click at [770, 261] on button "Add Payment" at bounding box center [781, 250] width 148 height 25
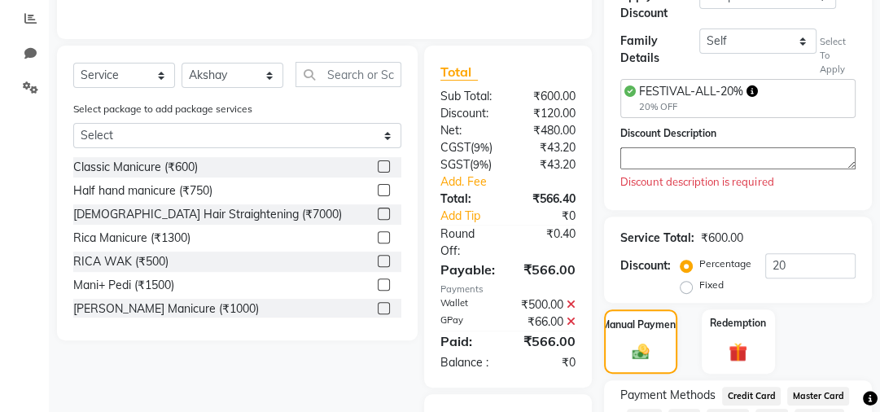
scroll to position [321, 0]
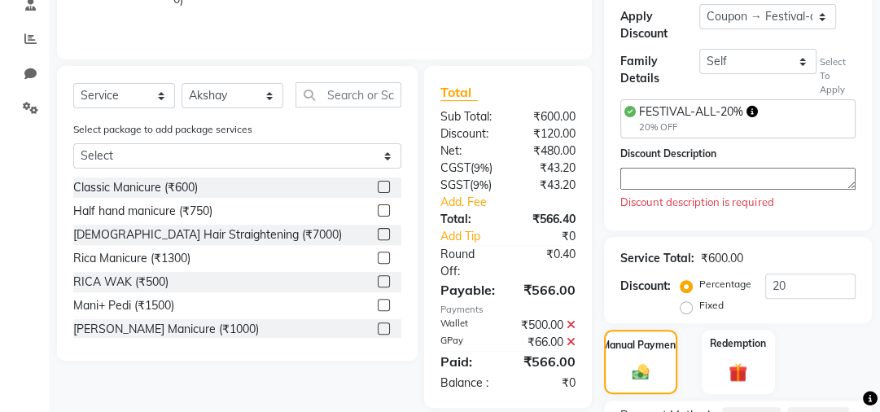
click at [719, 182] on textarea at bounding box center [737, 179] width 235 height 22
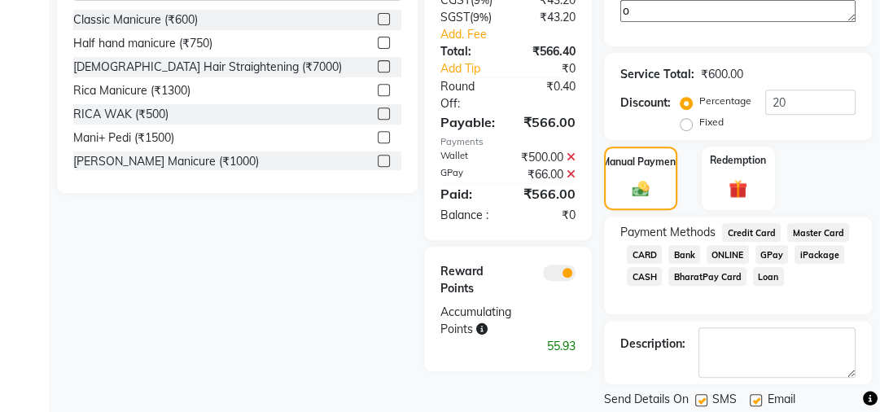
scroll to position [540, 0]
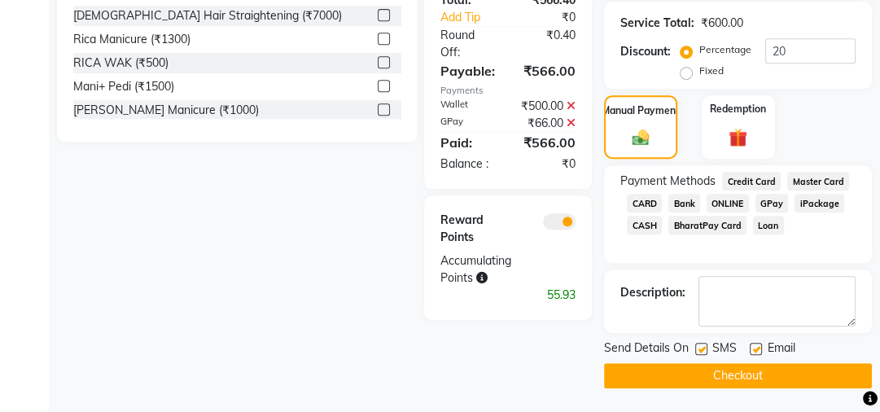
type textarea "o"
click at [726, 371] on button "Checkout" at bounding box center [738, 375] width 268 height 25
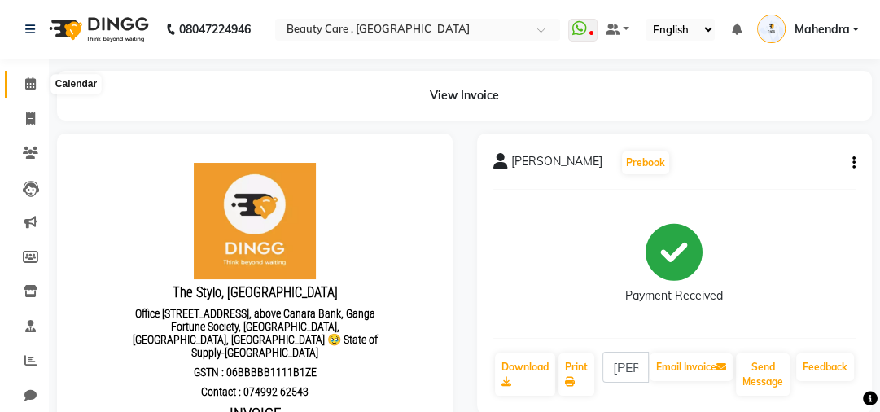
click at [28, 87] on icon at bounding box center [30, 83] width 11 height 12
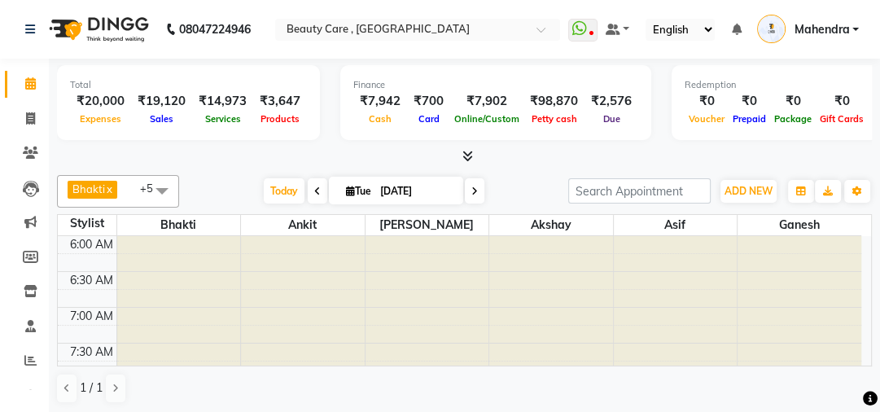
click at [817, 33] on span "Mahendra" at bounding box center [820, 29] width 55 height 17
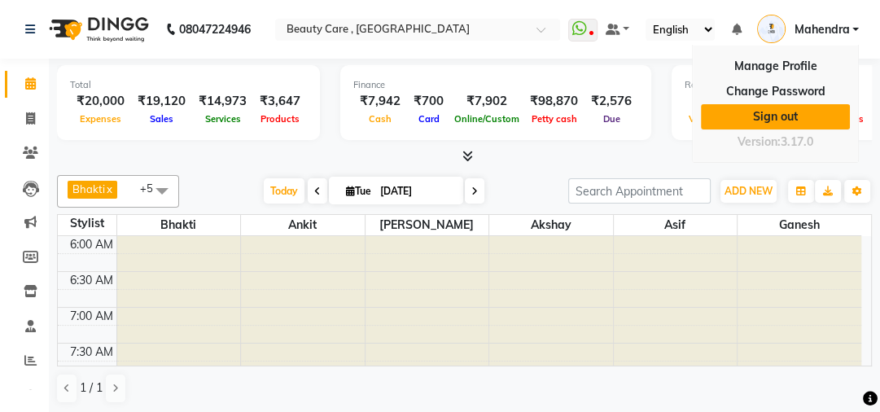
click at [772, 115] on link "Sign out" at bounding box center [775, 116] width 149 height 25
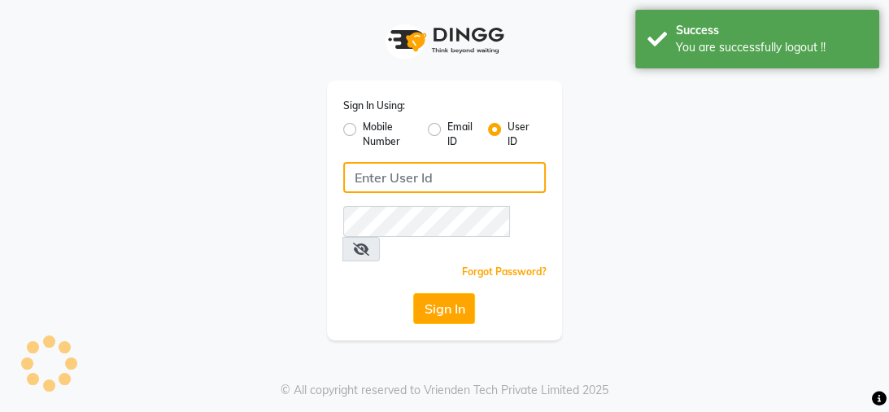
type input "mayahairandbeauty"
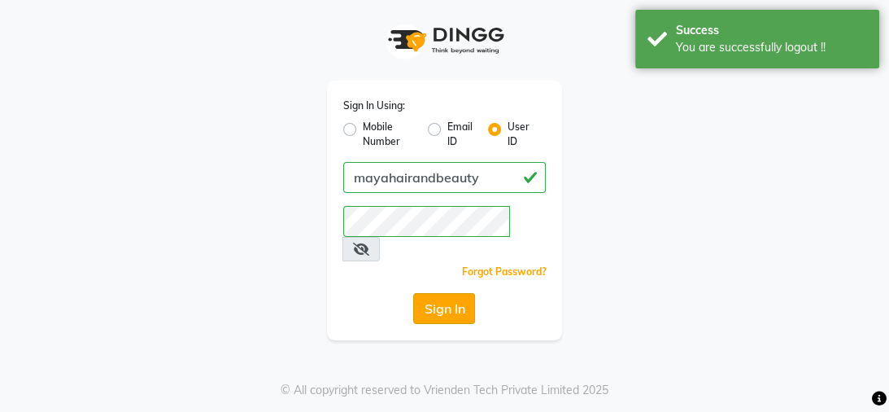
click at [444, 293] on button "Sign In" at bounding box center [444, 308] width 62 height 31
